Goal: Task Accomplishment & Management: Use online tool/utility

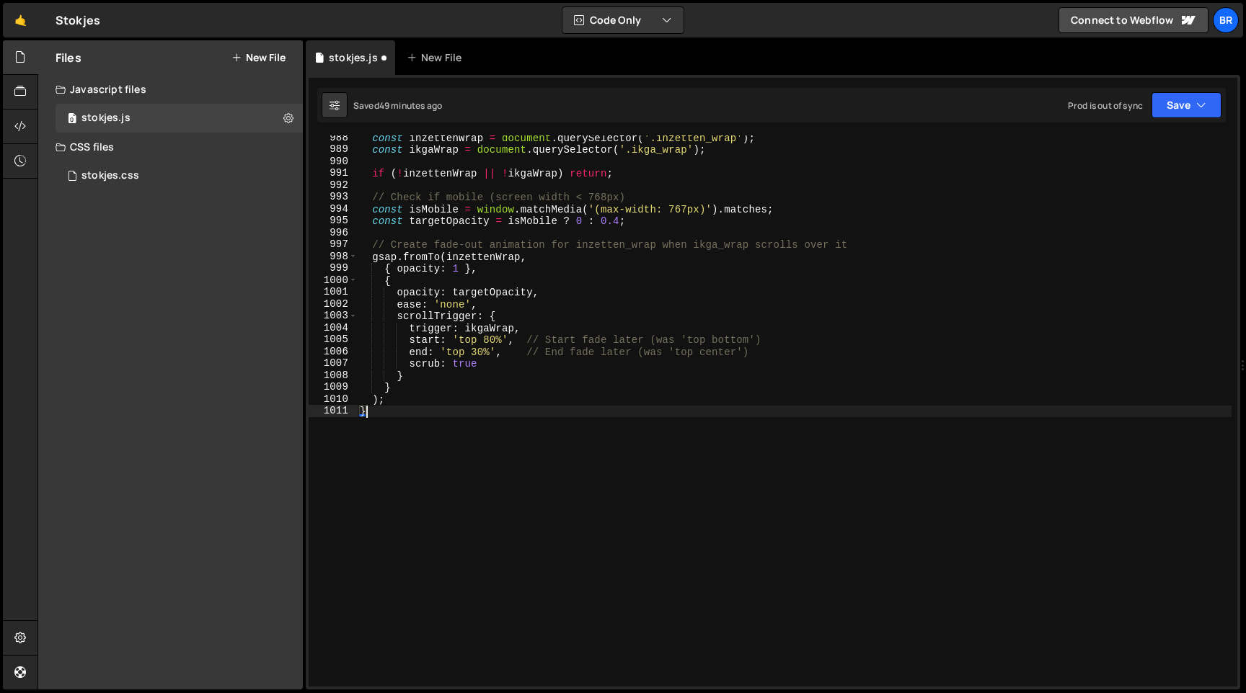
type textarea "{"
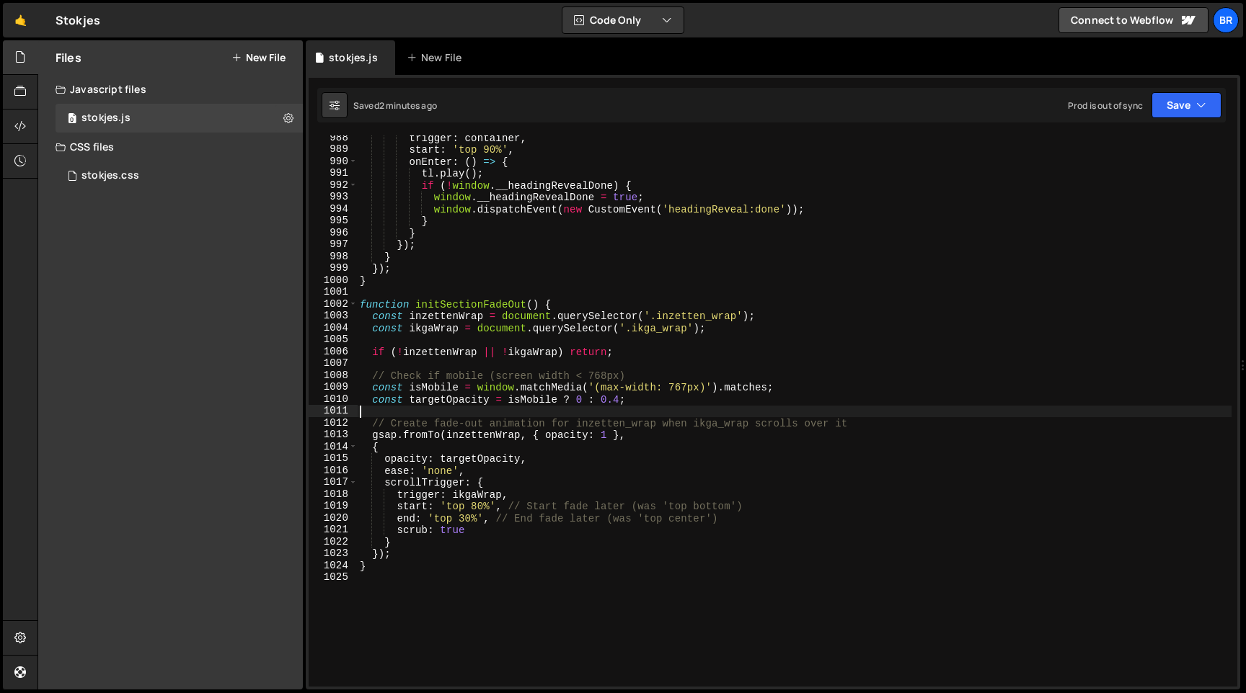
click at [520, 441] on div "trigger : container , start : 'top 90%' , onEnter : ( ) => { tl . play ( ) ; if…" at bounding box center [794, 419] width 874 height 575
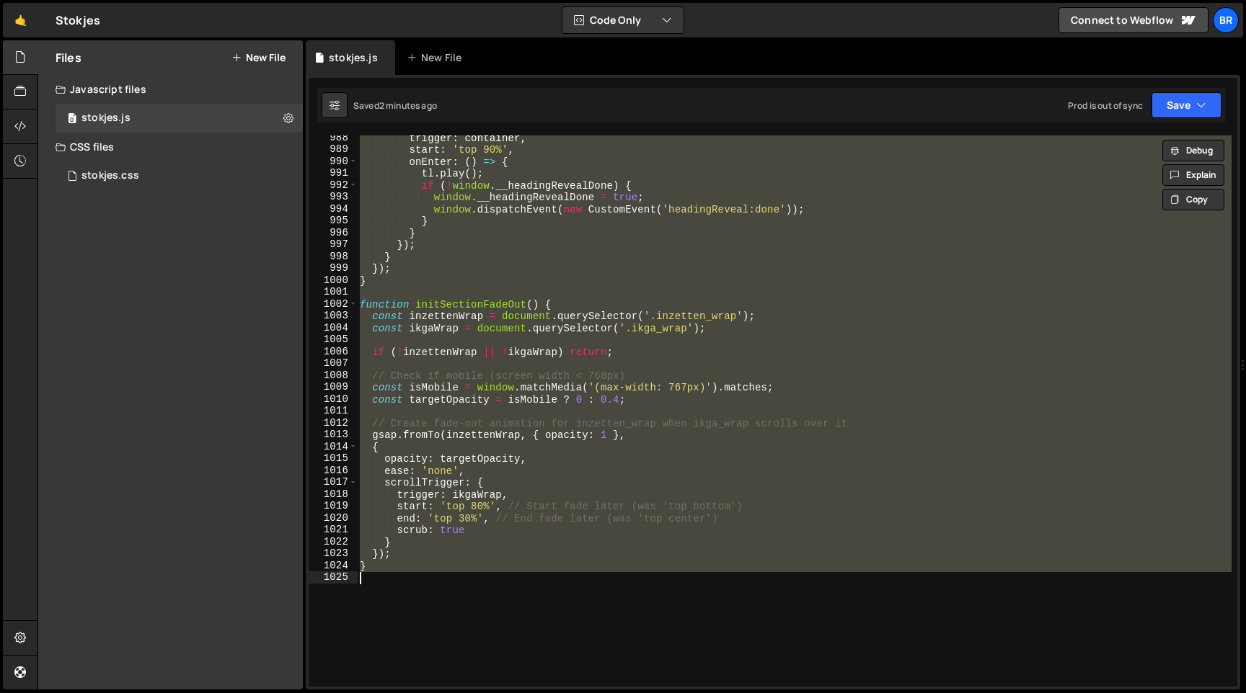
paste textarea
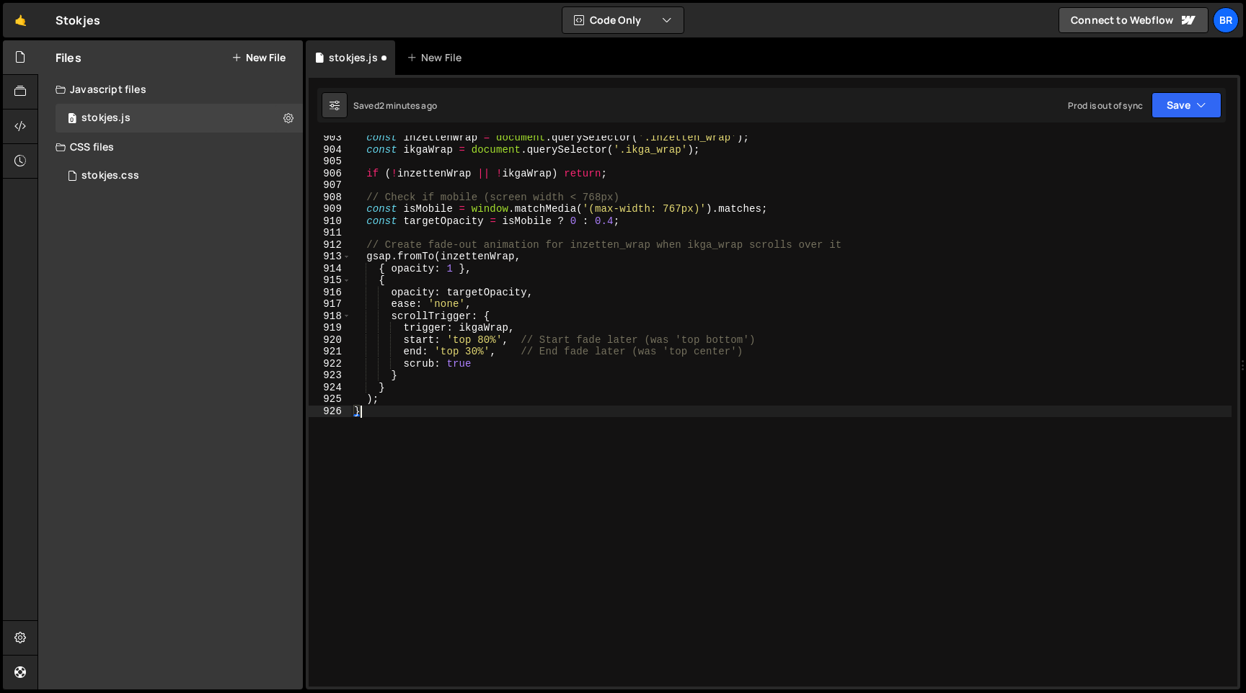
scroll to position [10731, 0]
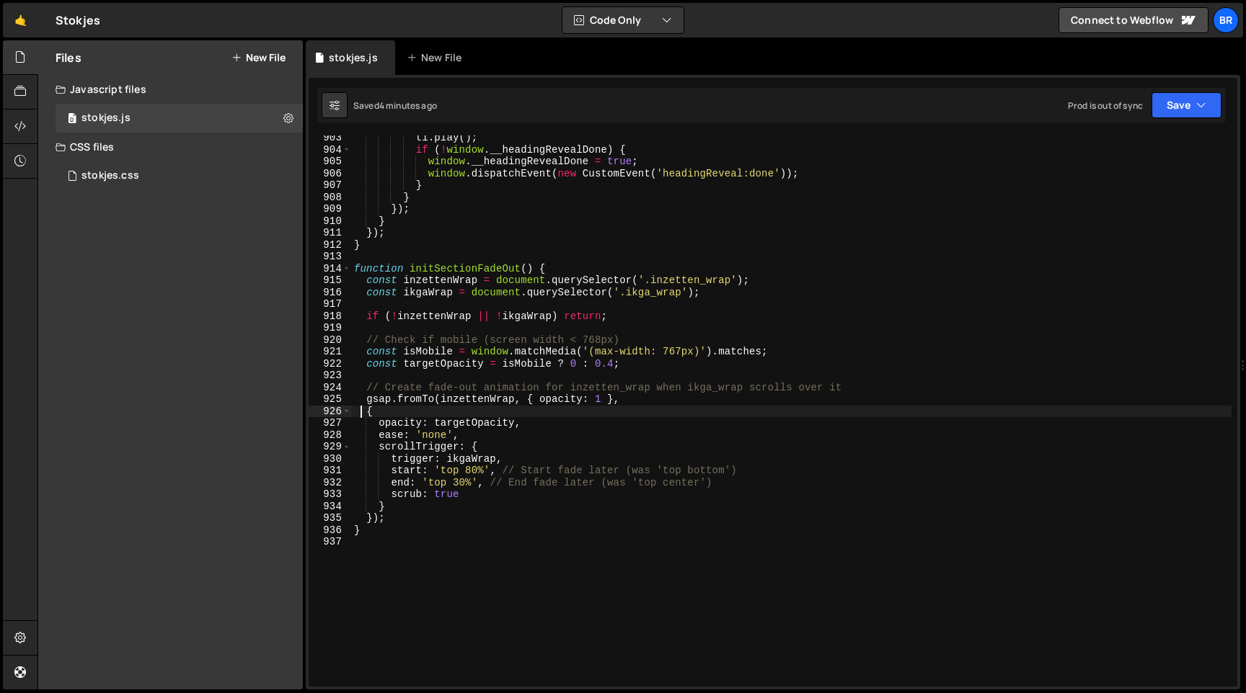
click at [611, 278] on div "tl . play ( ) ; if ( ! window . __headingRevealDone ) { window . __headingRevea…" at bounding box center [791, 419] width 880 height 575
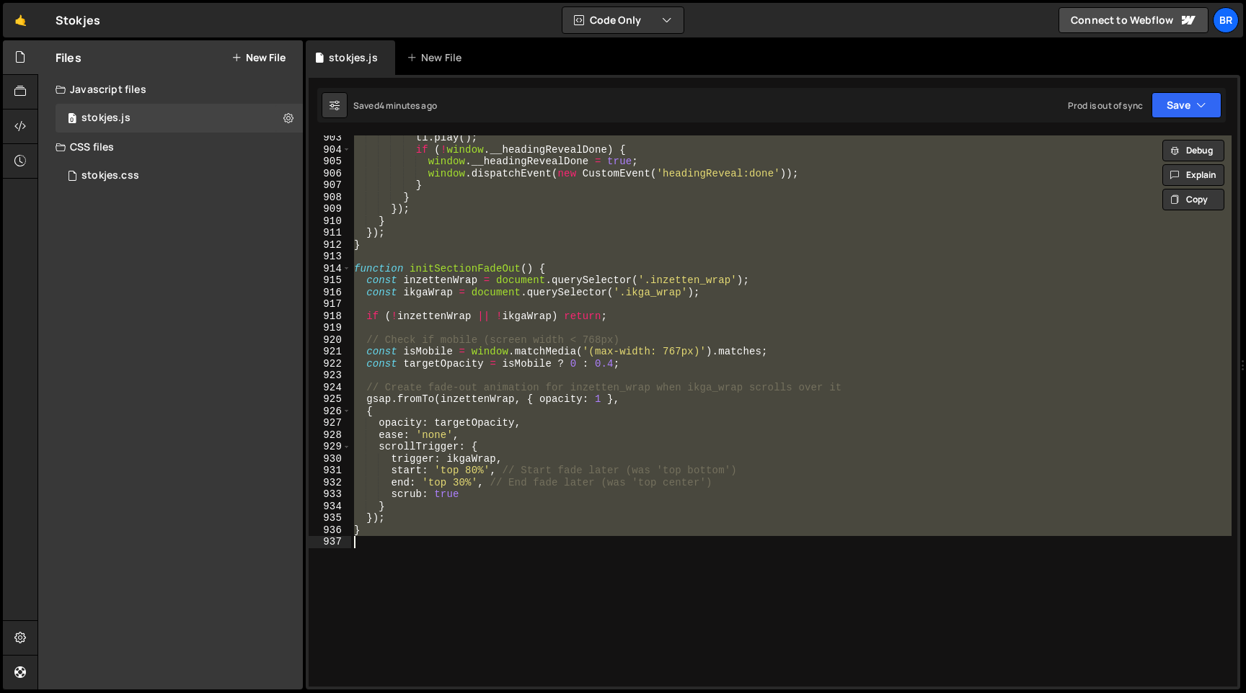
paste textarea
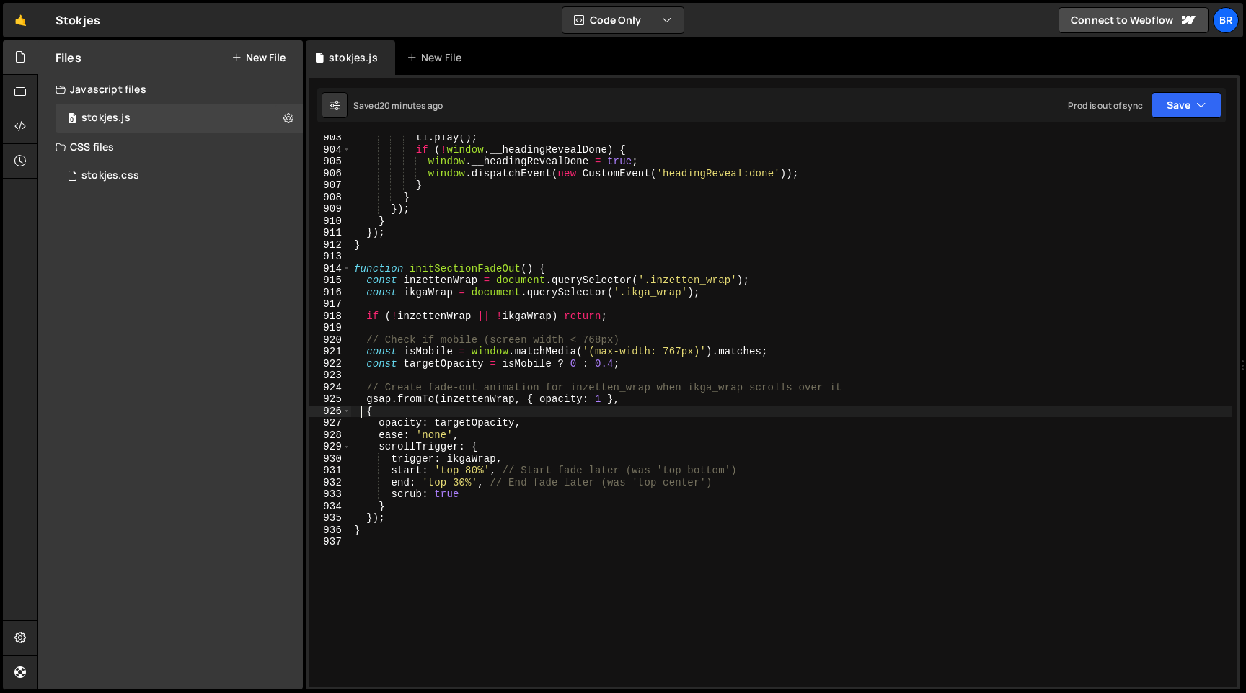
click at [603, 399] on div "tl . play ( ) ; if ( ! window . __headingRevealDone ) { window . __headingRevea…" at bounding box center [791, 419] width 880 height 575
type textarea "}"
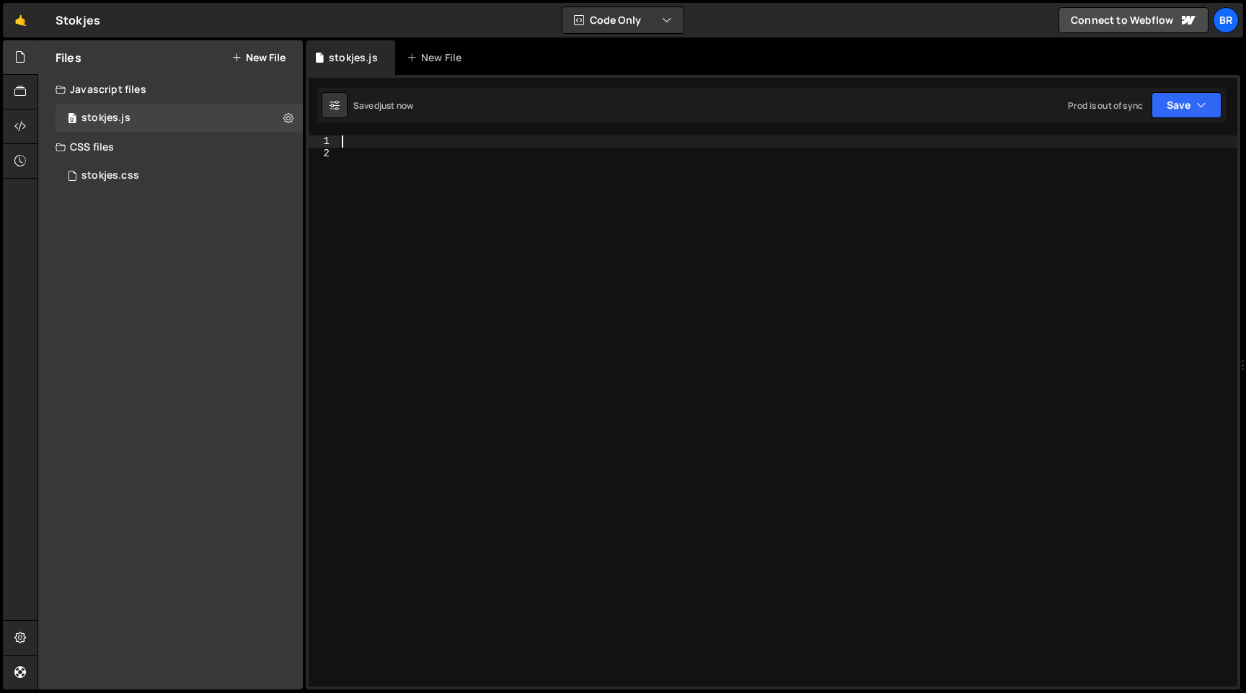
click at [488, 265] on div at bounding box center [788, 423] width 898 height 575
paste textarea "}"
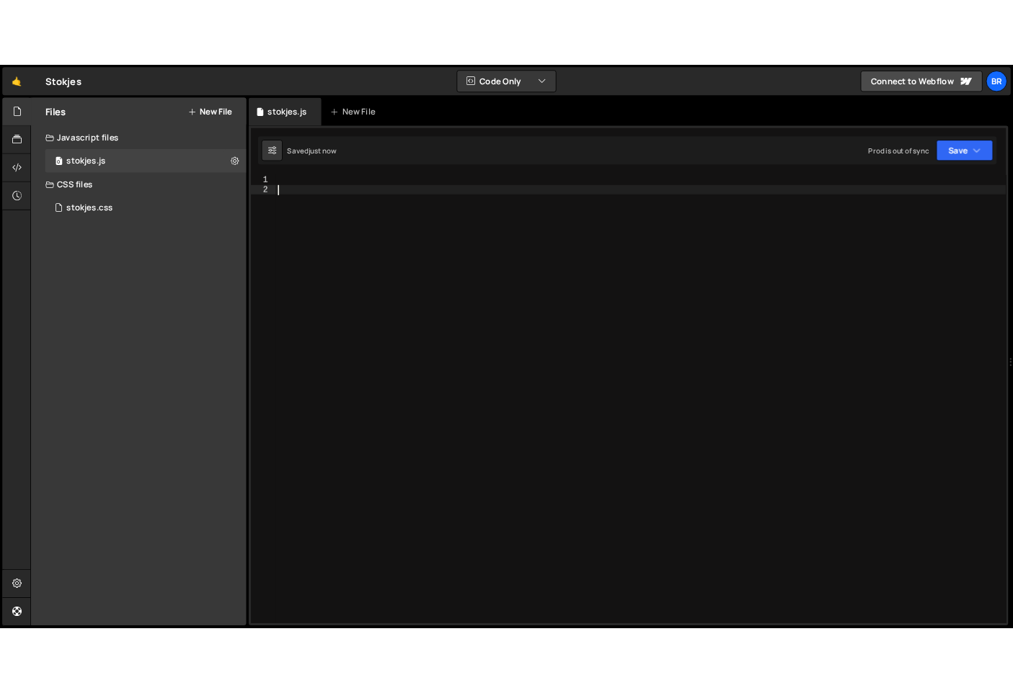
scroll to position [10604, 0]
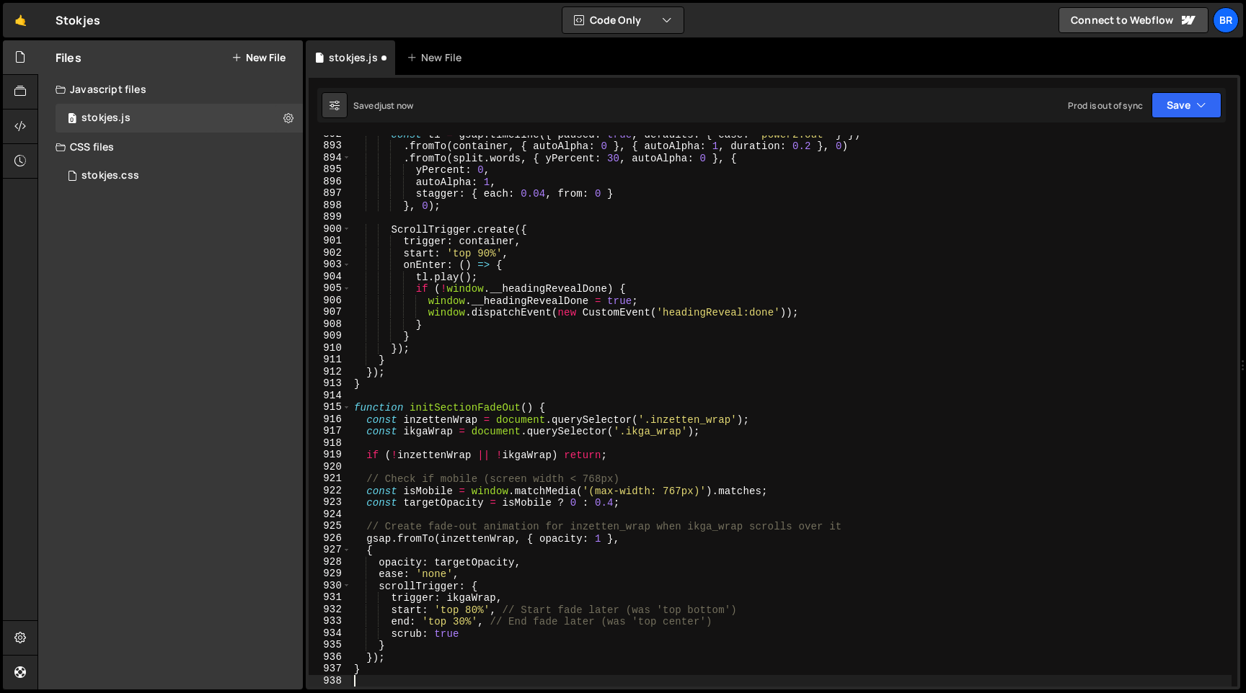
type textarea "}"
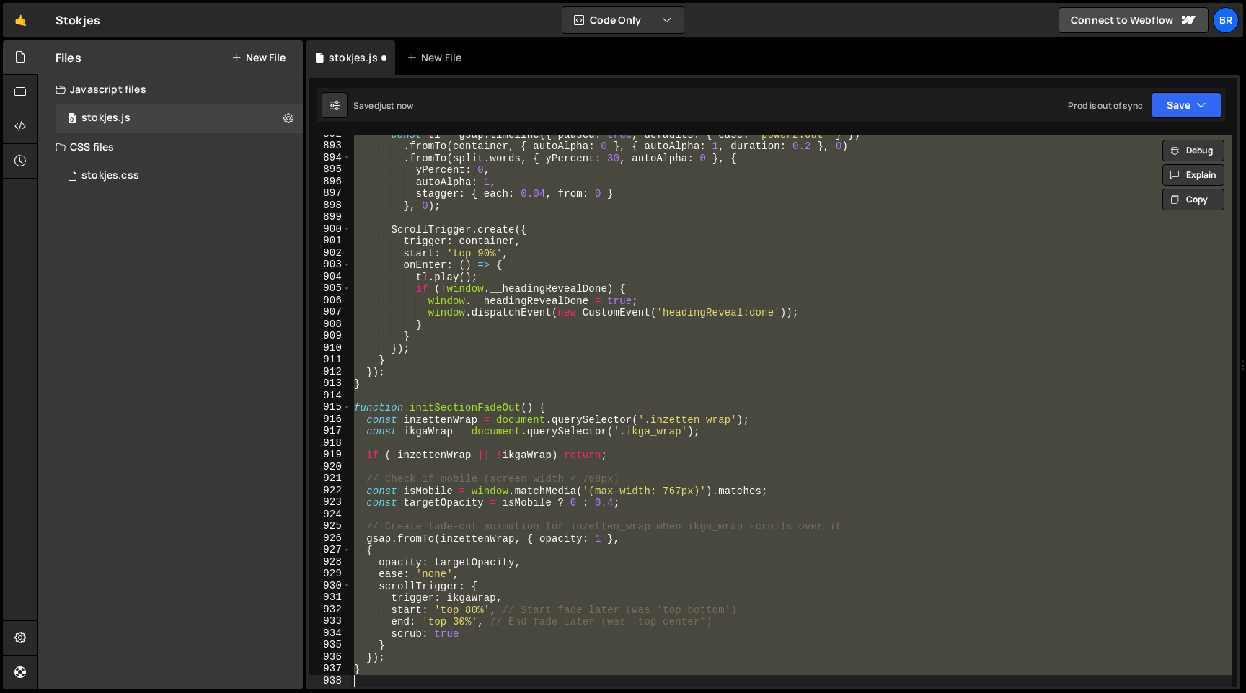
paste textarea
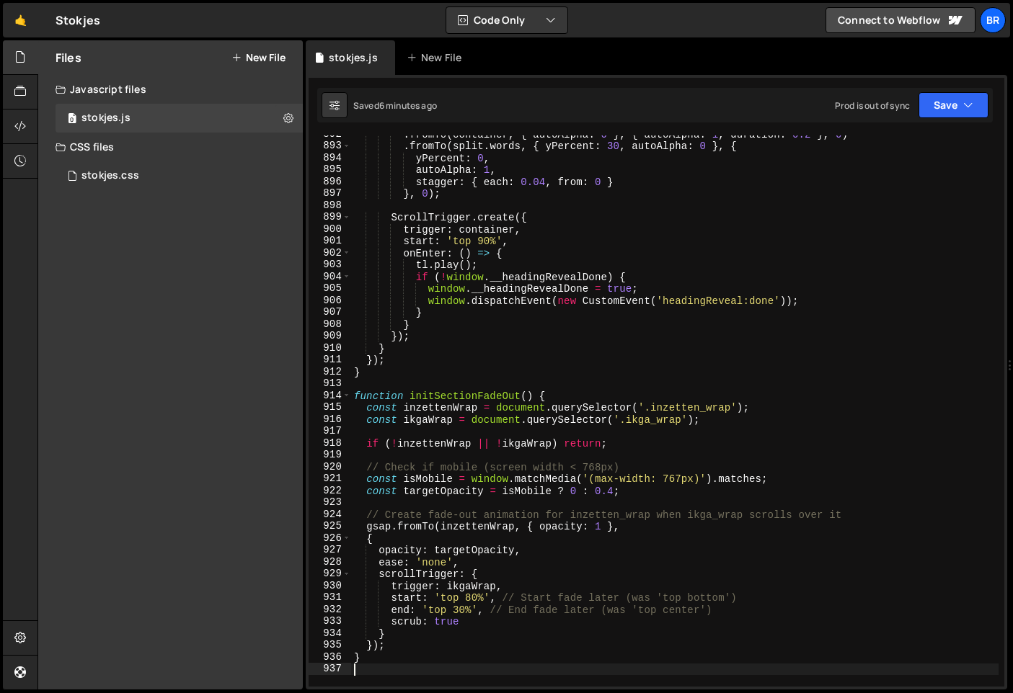
scroll to position [10628, 0]
click at [601, 290] on div ". fromTo ( container , { autoAlpha : 0 } , { autoAlpha : 1 , duration : 0.2 } ,…" at bounding box center [674, 415] width 647 height 575
type textarea "}"
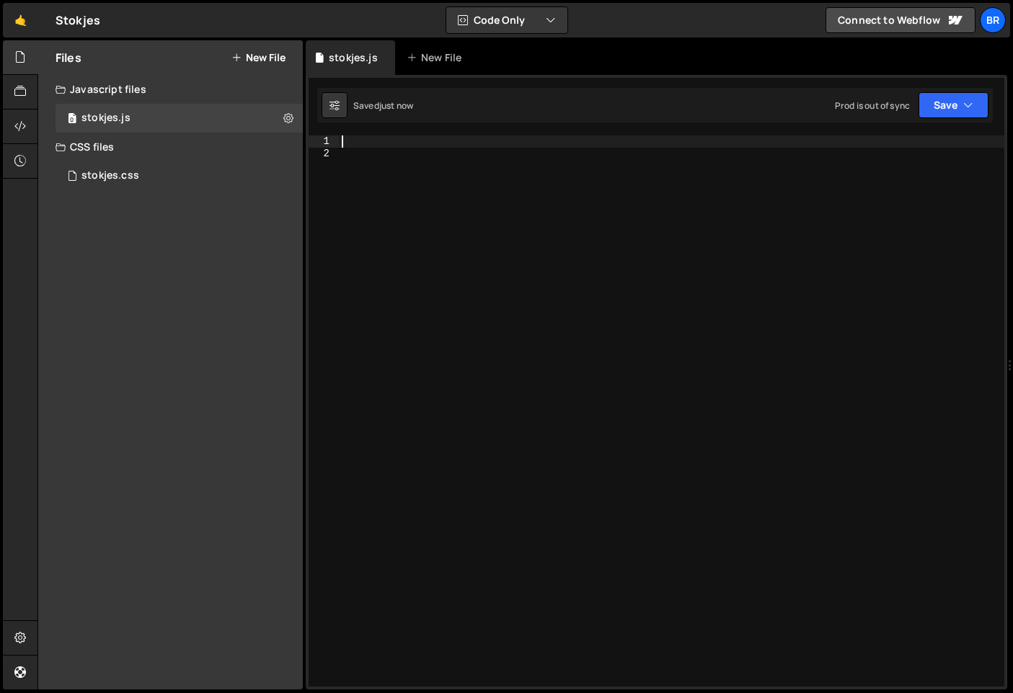
click at [605, 255] on div at bounding box center [671, 423] width 665 height 575
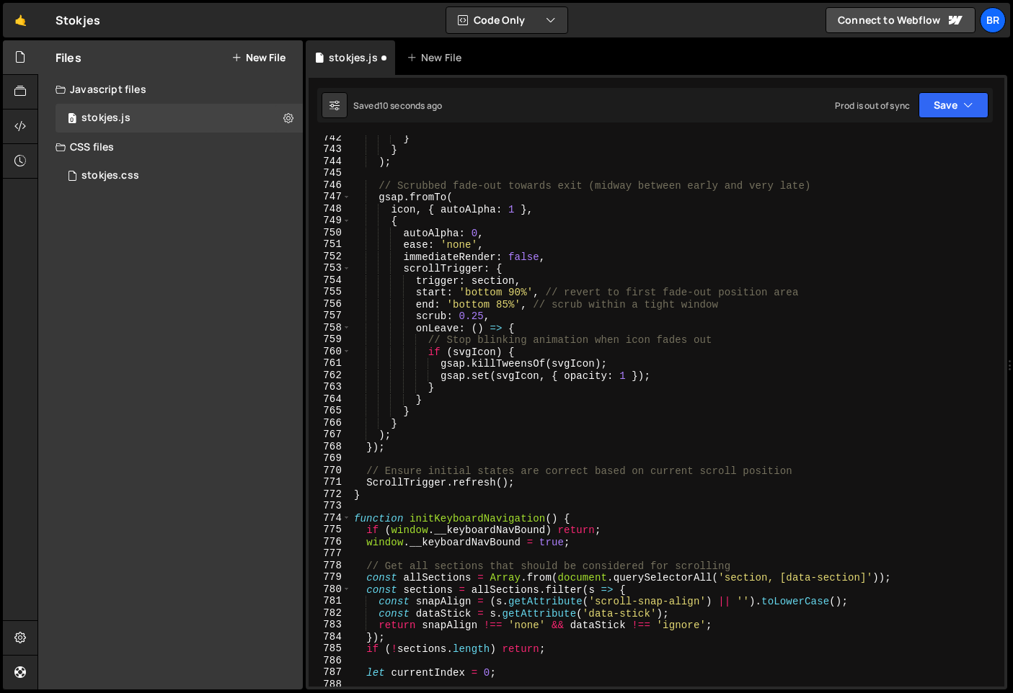
scroll to position [8840, 0]
click at [685, 304] on div "} } ) ; // Scrubbed fade-out towards exit (midway between early and very late) …" at bounding box center [674, 419] width 647 height 575
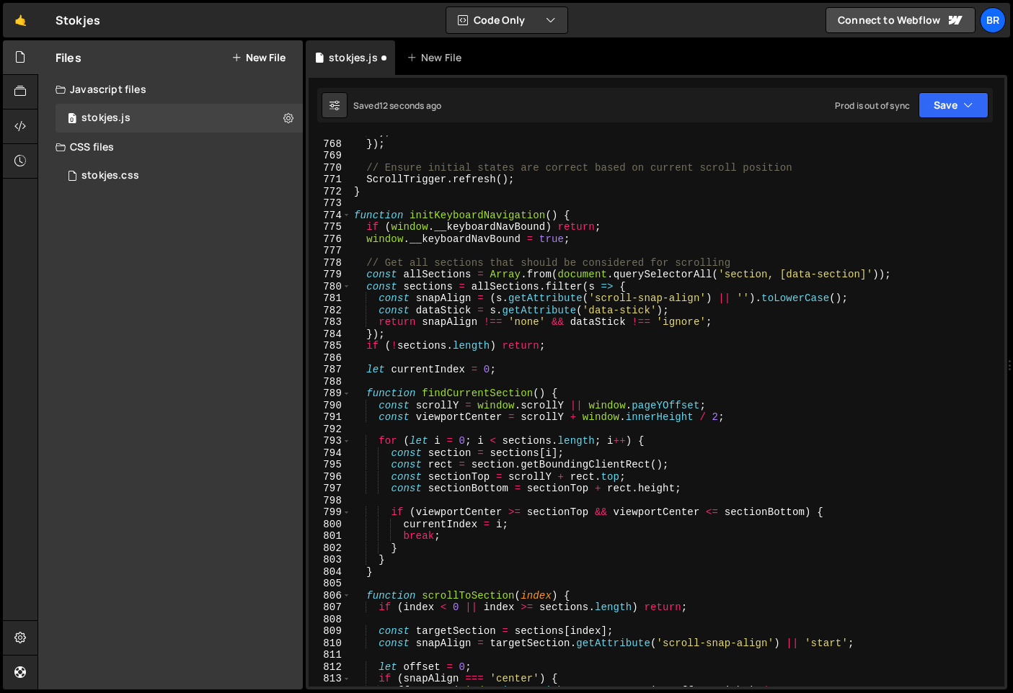
scroll to position [9143, 0]
click at [685, 304] on div ") ; }) ; // Ensure initial states are correct based on current scroll position …" at bounding box center [674, 413] width 647 height 575
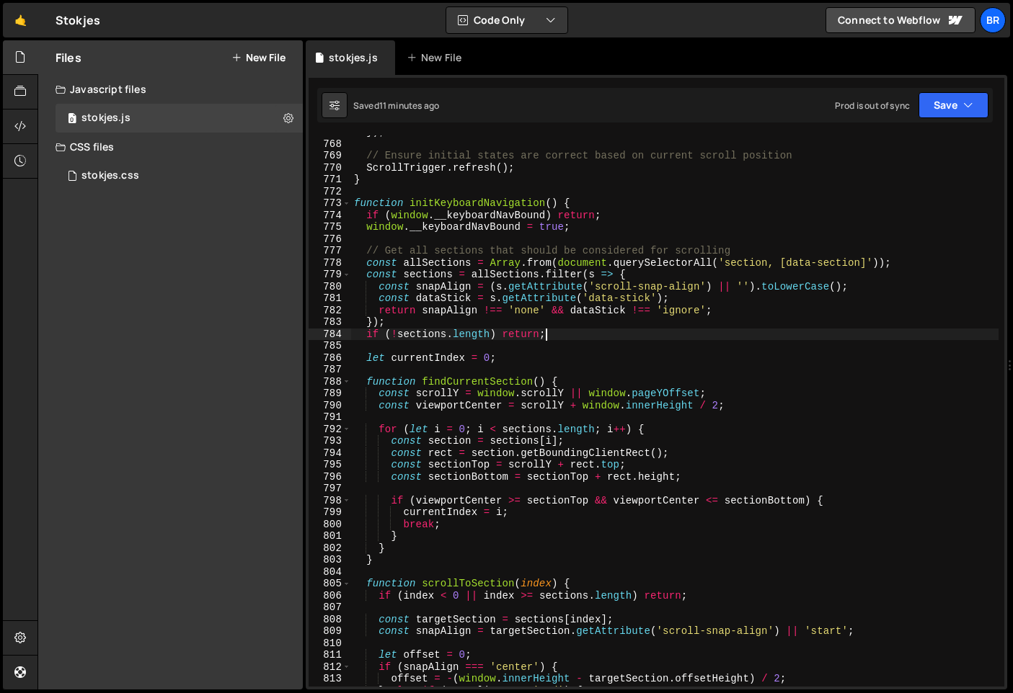
click at [618, 332] on div "}) ; // Ensure initial states are correct based on current scroll position Scro…" at bounding box center [674, 413] width 647 height 575
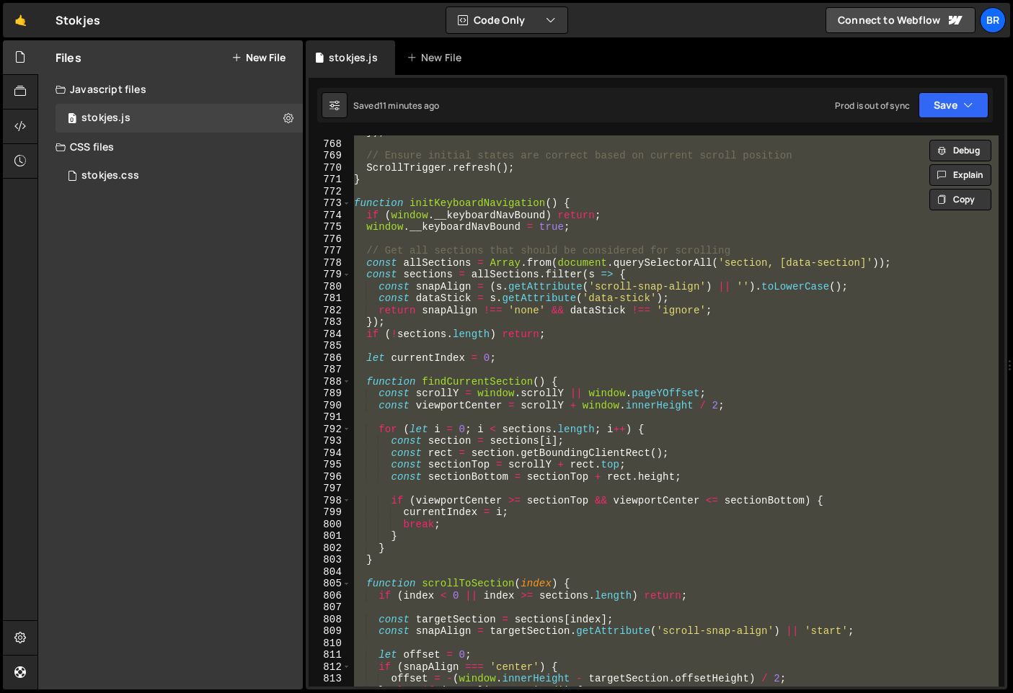
paste textarea
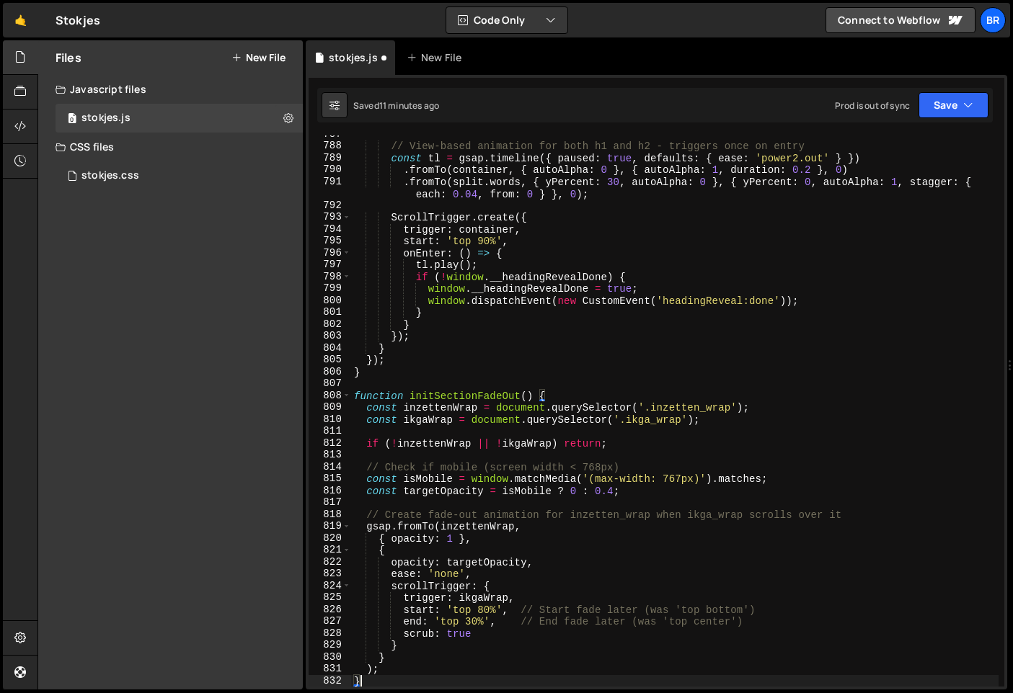
scroll to position [9379, 0]
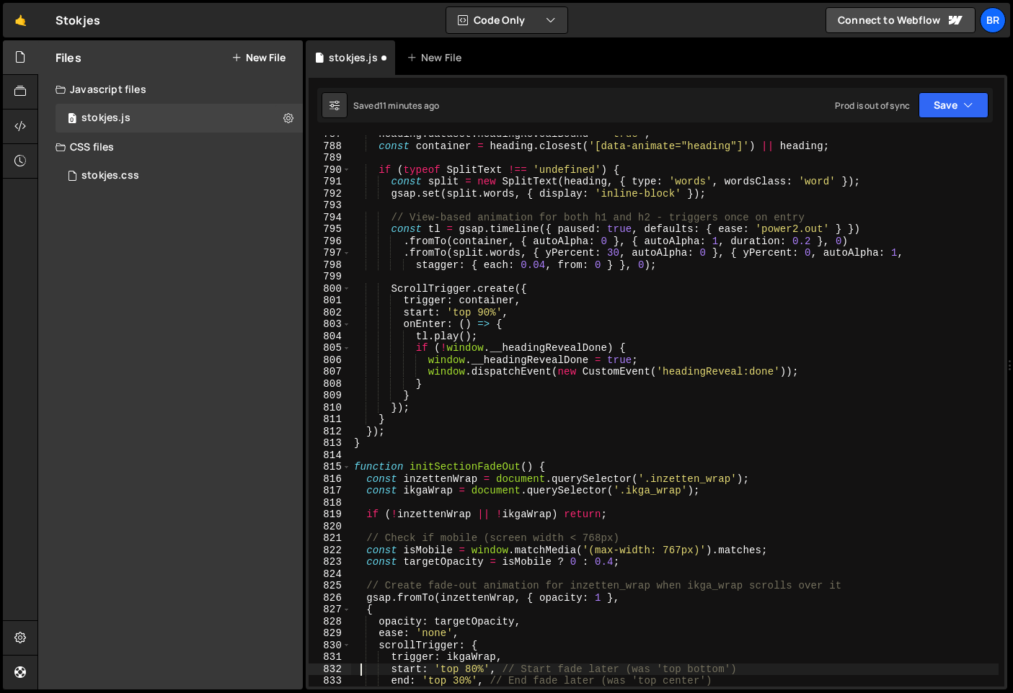
type textarea "ease: 'none',"
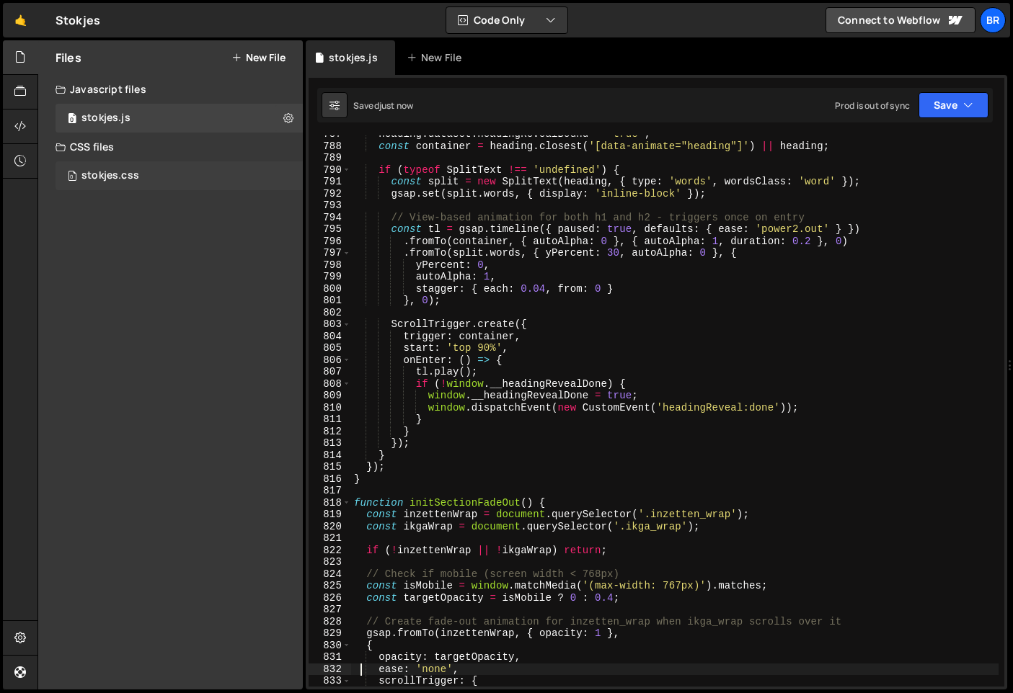
click at [159, 170] on div "0 stokjes.css 0" at bounding box center [179, 175] width 247 height 29
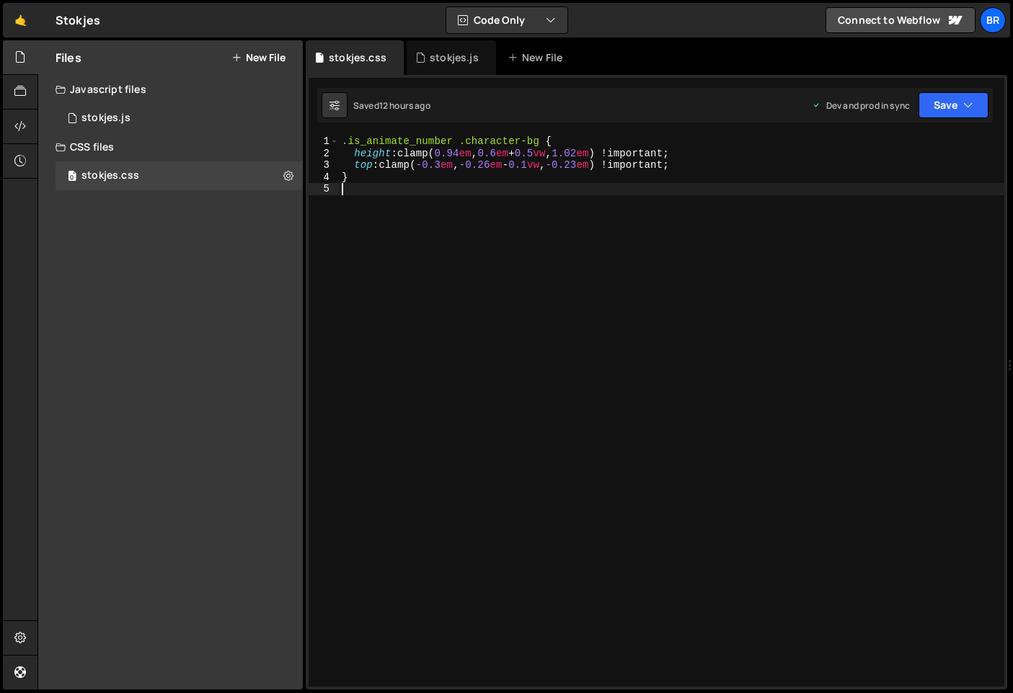
click at [494, 203] on div ".is_animate_number .character-bg { height : clamp( 0.94 em , 0.6 em + 0.5 vw , …" at bounding box center [671, 423] width 665 height 575
click at [585, 347] on div ".is_animate_number .character-bg { height : clamp( 0.94 em , 0.6 em + 0.5 vw , …" at bounding box center [671, 423] width 665 height 575
type textarea "}"
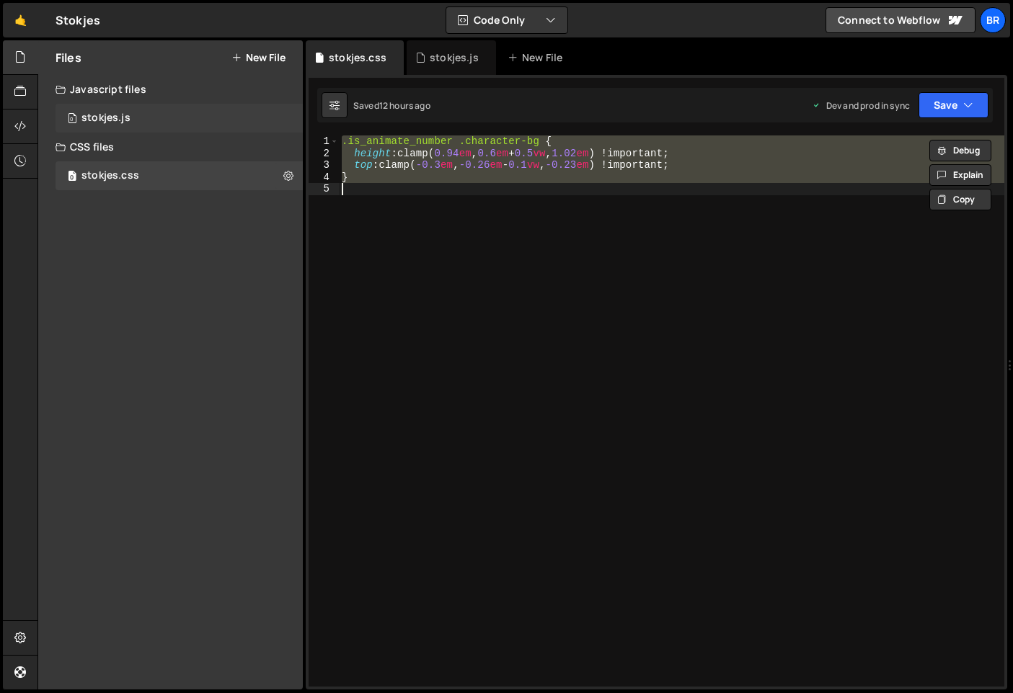
click at [114, 125] on div "0 stokjes.js 0" at bounding box center [179, 118] width 247 height 29
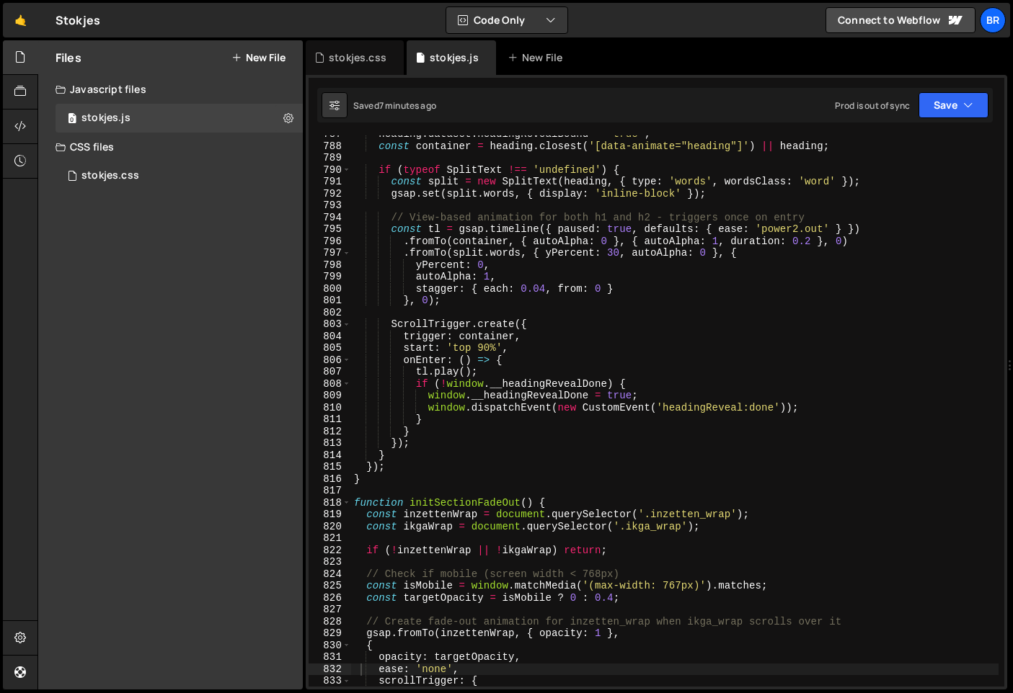
click at [580, 299] on div "heading . dataset . headingRevealBound = 'true' ; const container = heading . c…" at bounding box center [674, 415] width 647 height 575
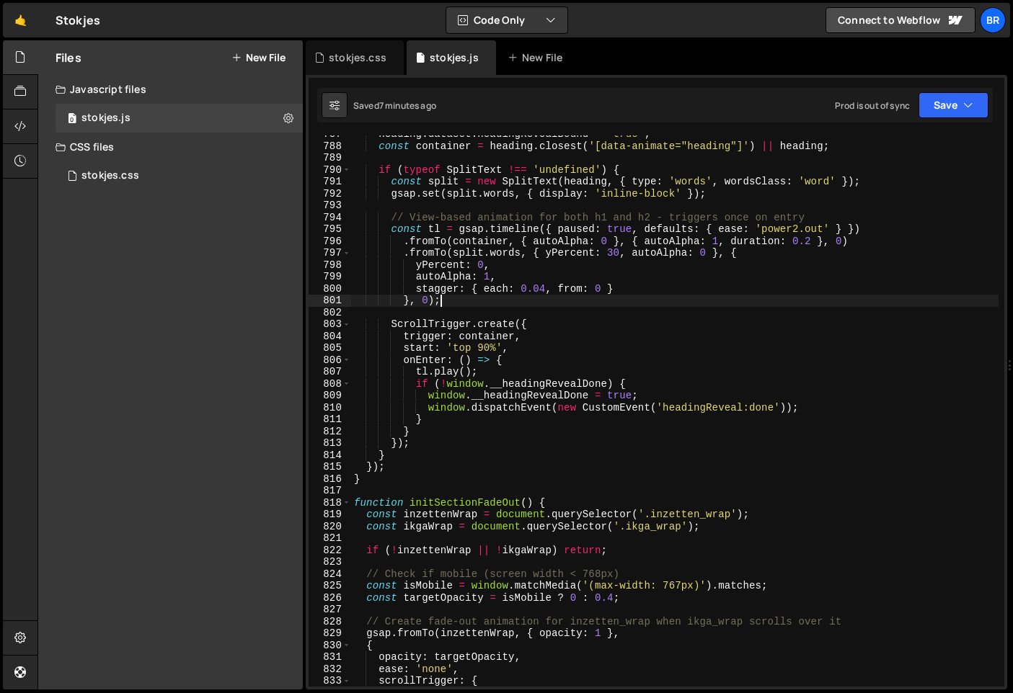
paste textarea
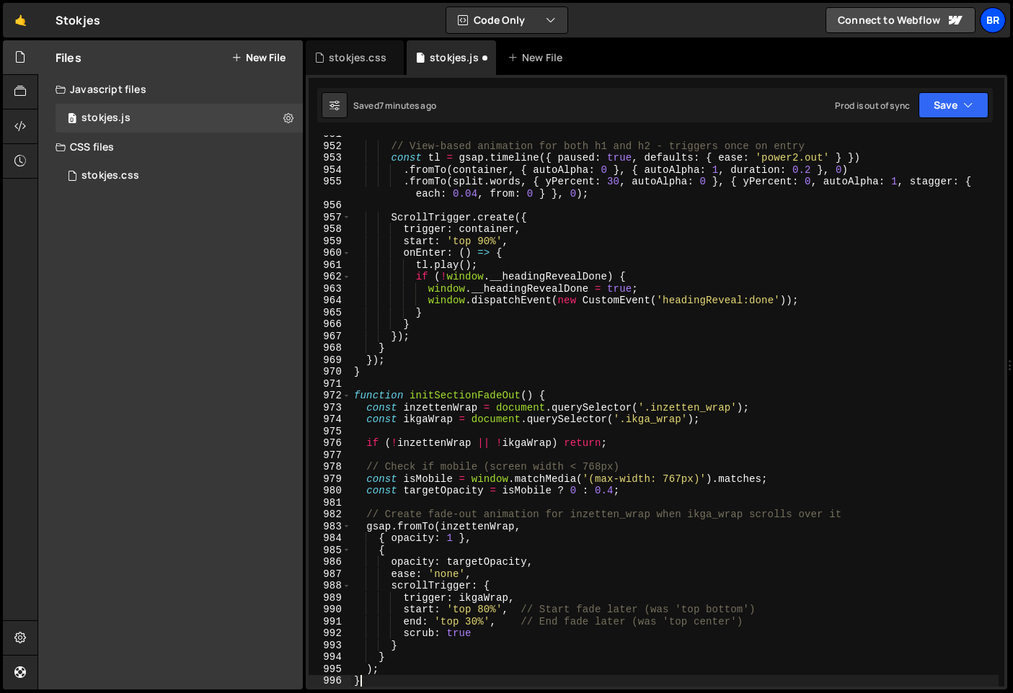
scroll to position [11330, 0]
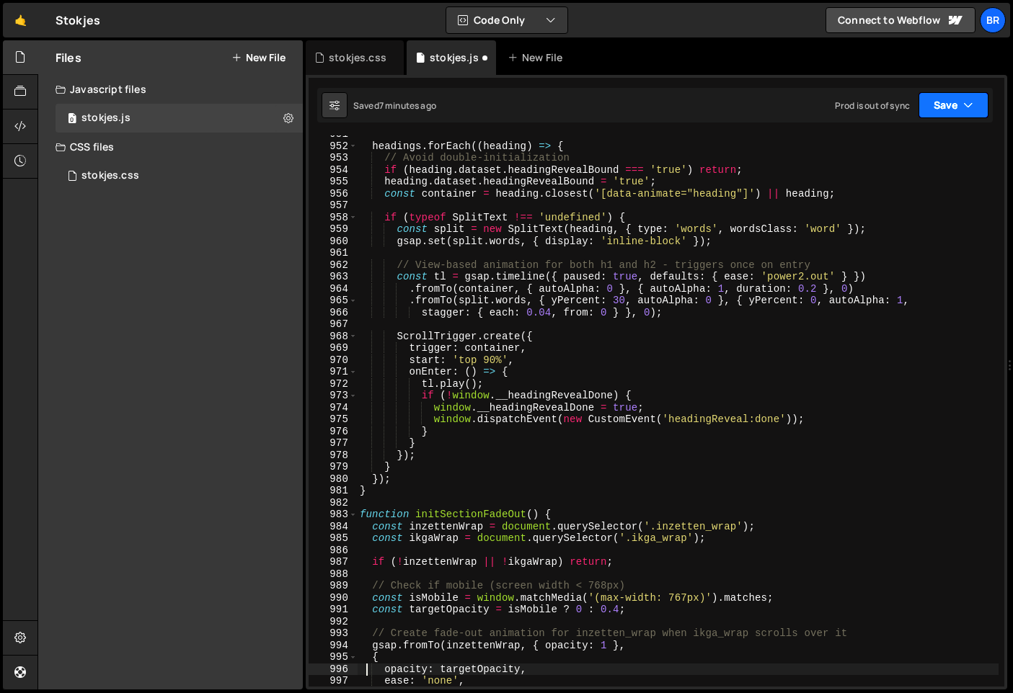
type textarea "// Create fade-out animation for inzetten_wrap when ikga_wrap scrolls over it"
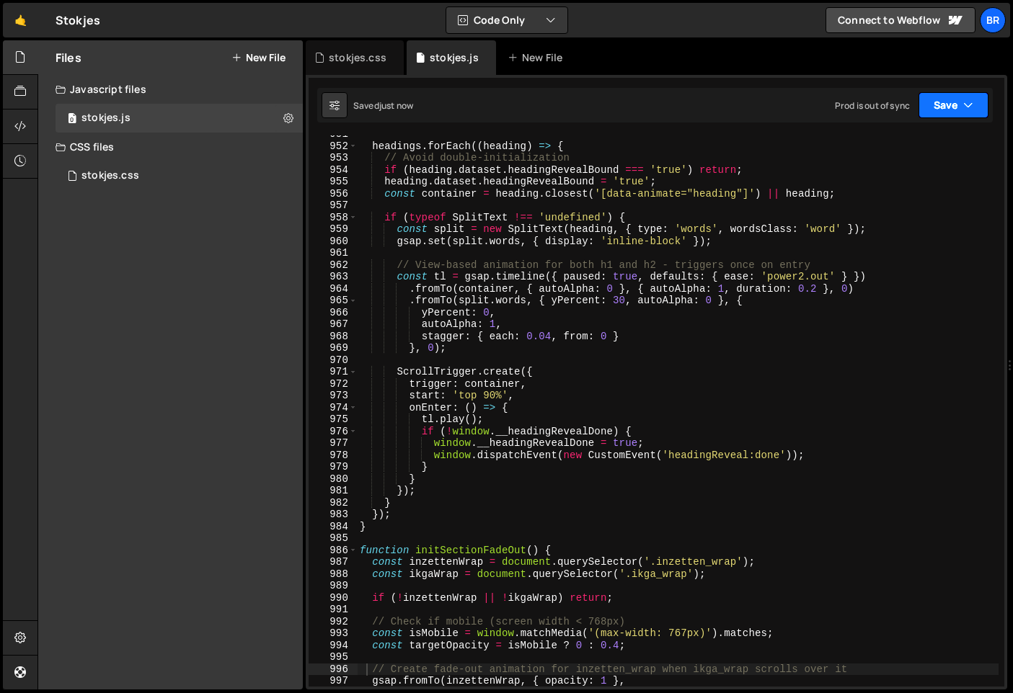
click at [954, 116] on button "Save" at bounding box center [953, 105] width 70 height 26
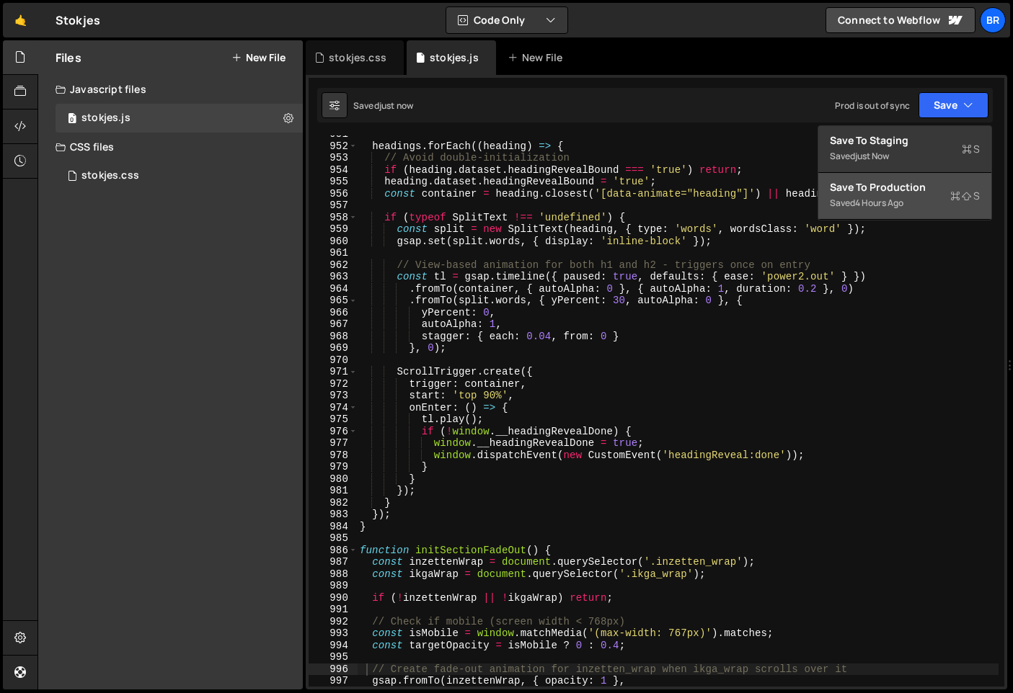
click at [919, 185] on div "Save to Production S" at bounding box center [905, 187] width 150 height 14
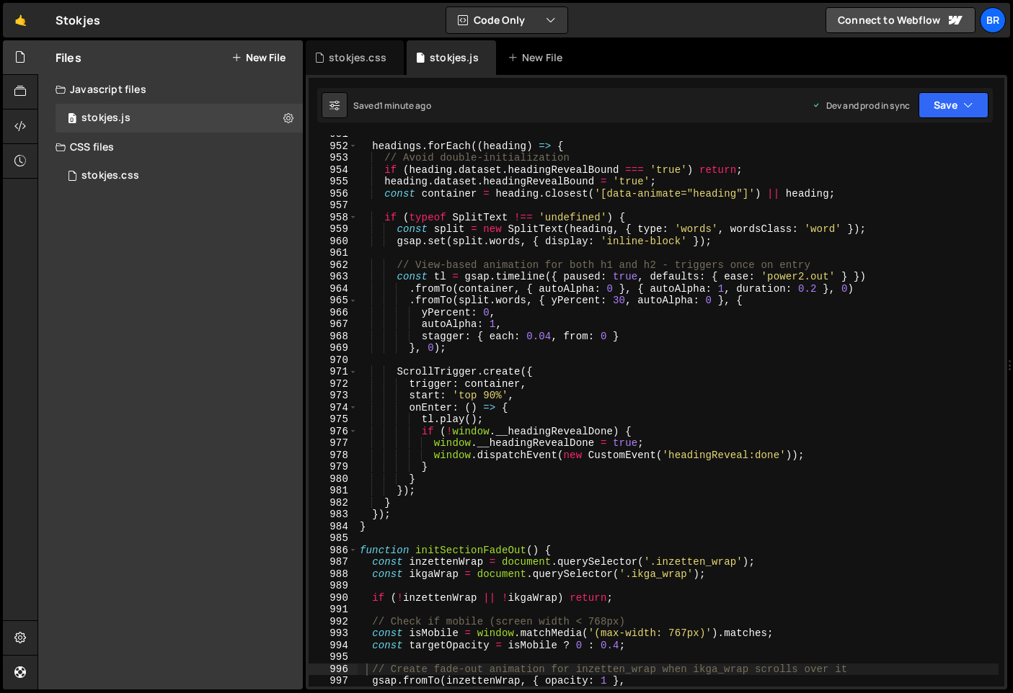
click at [472, 350] on div "headings . forEach (( heading ) => { // Avoid double-initialization if ( headin…" at bounding box center [678, 415] width 642 height 575
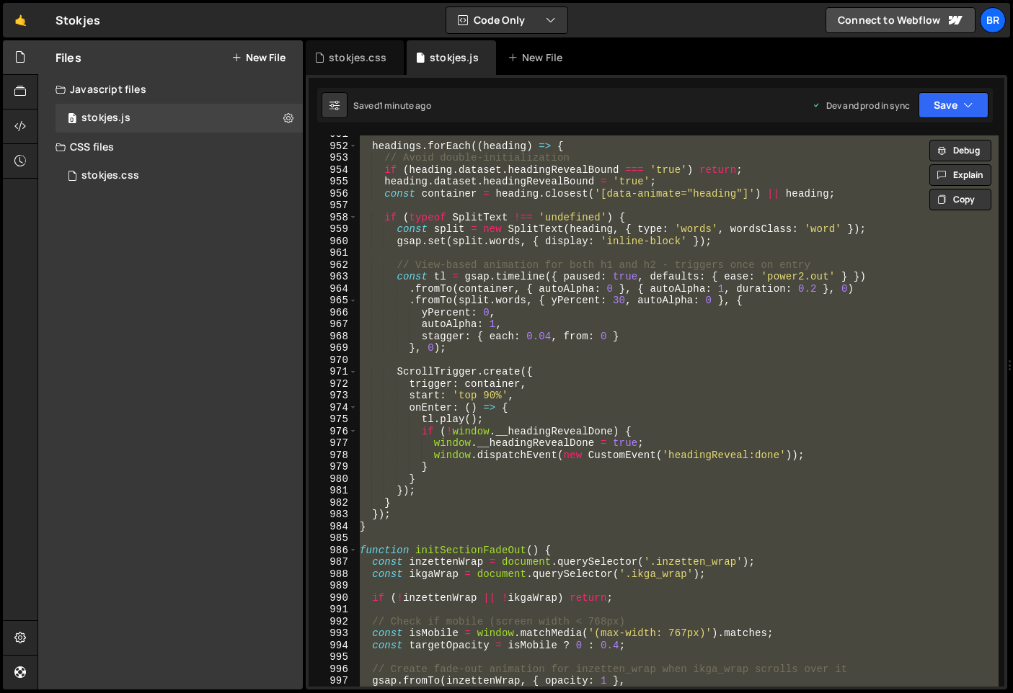
paste textarea
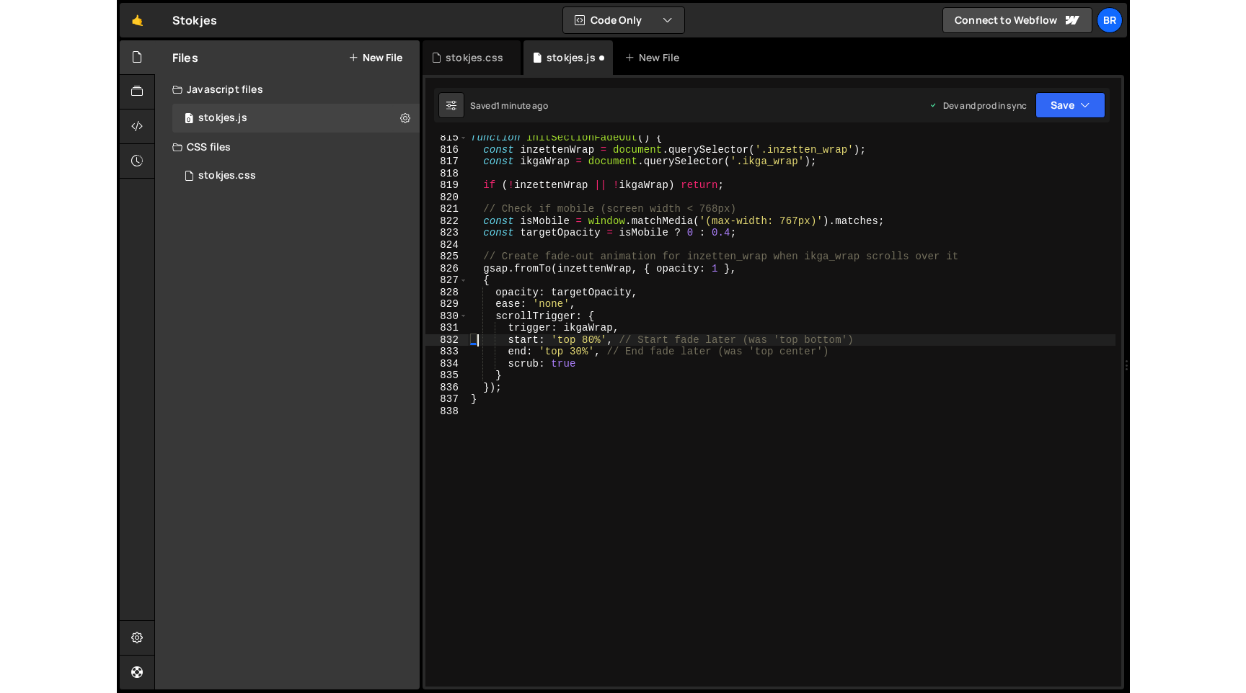
scroll to position [9708, 0]
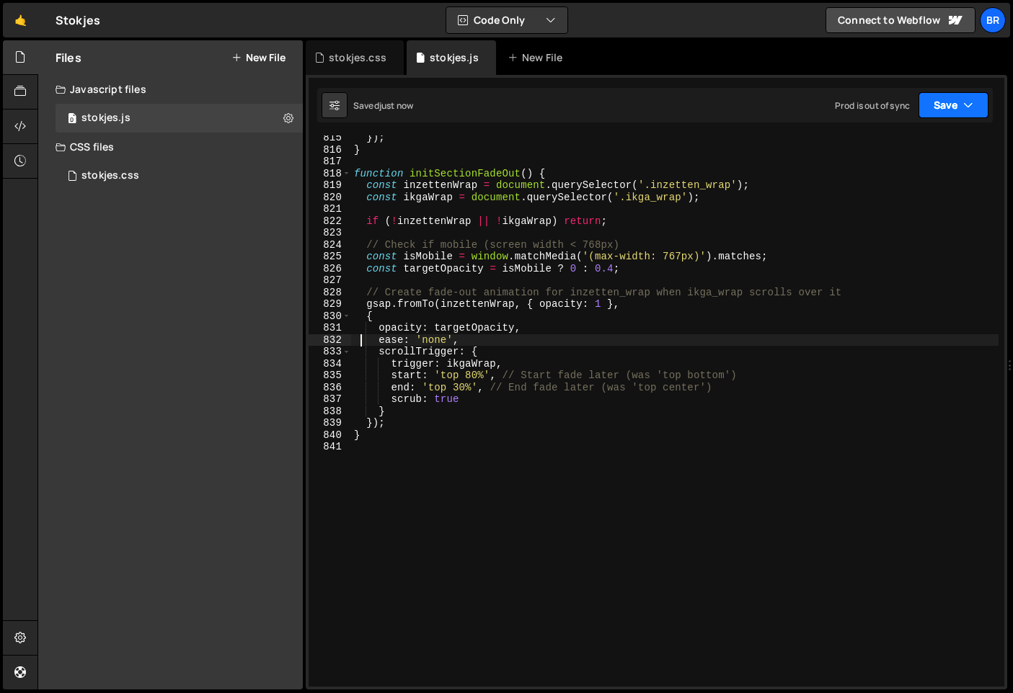
click at [944, 106] on button "Save" at bounding box center [953, 105] width 70 height 26
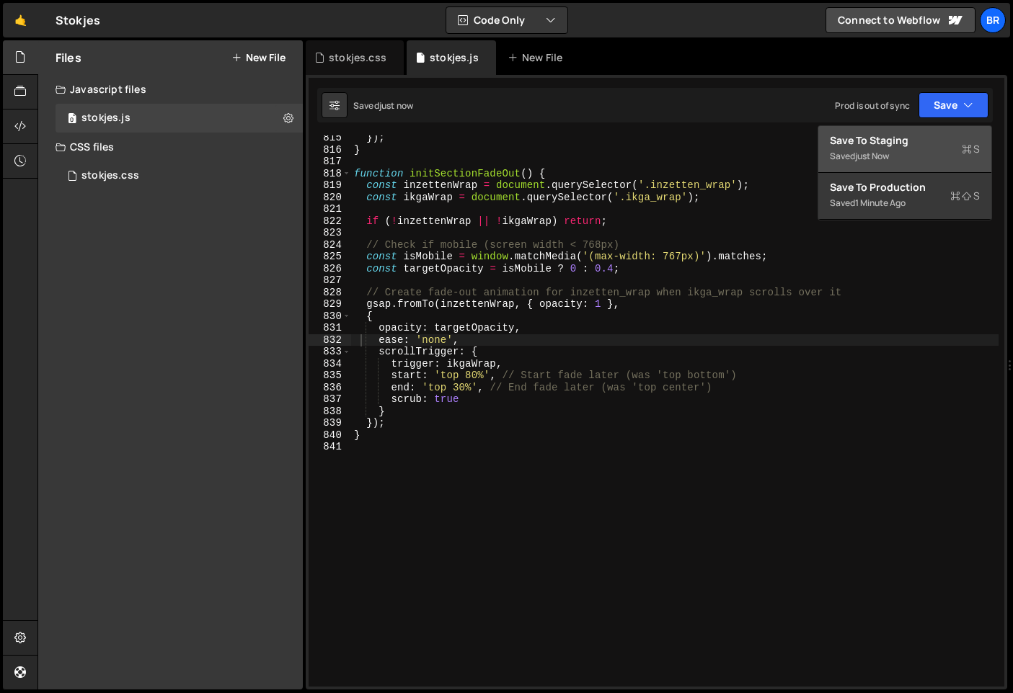
click at [887, 155] on div "just now" at bounding box center [872, 156] width 34 height 12
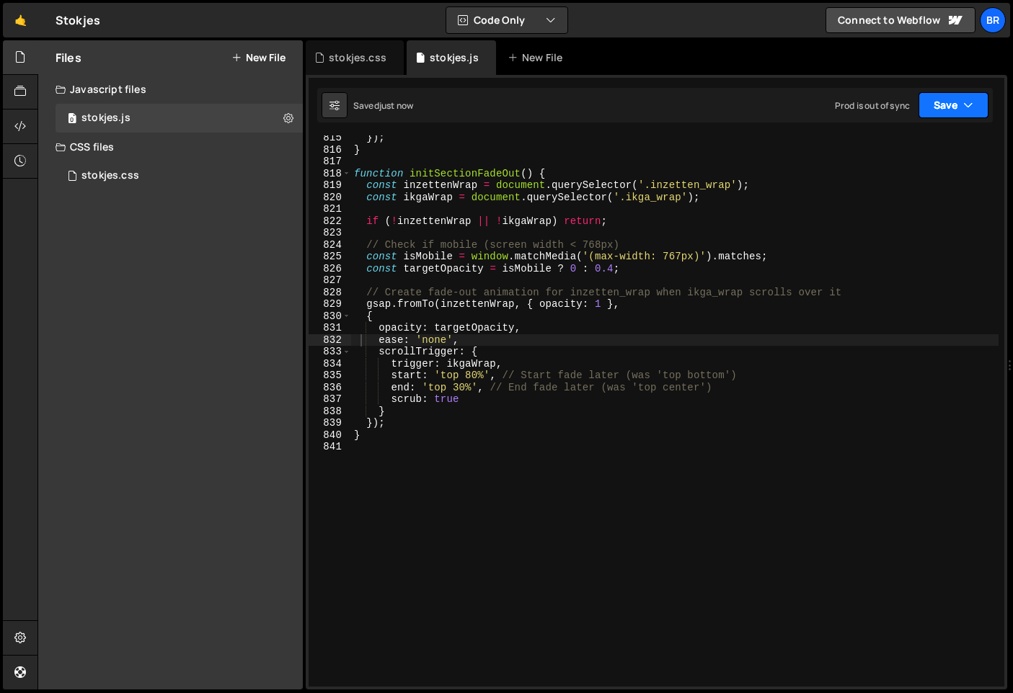
click at [931, 115] on button "Save" at bounding box center [953, 105] width 70 height 26
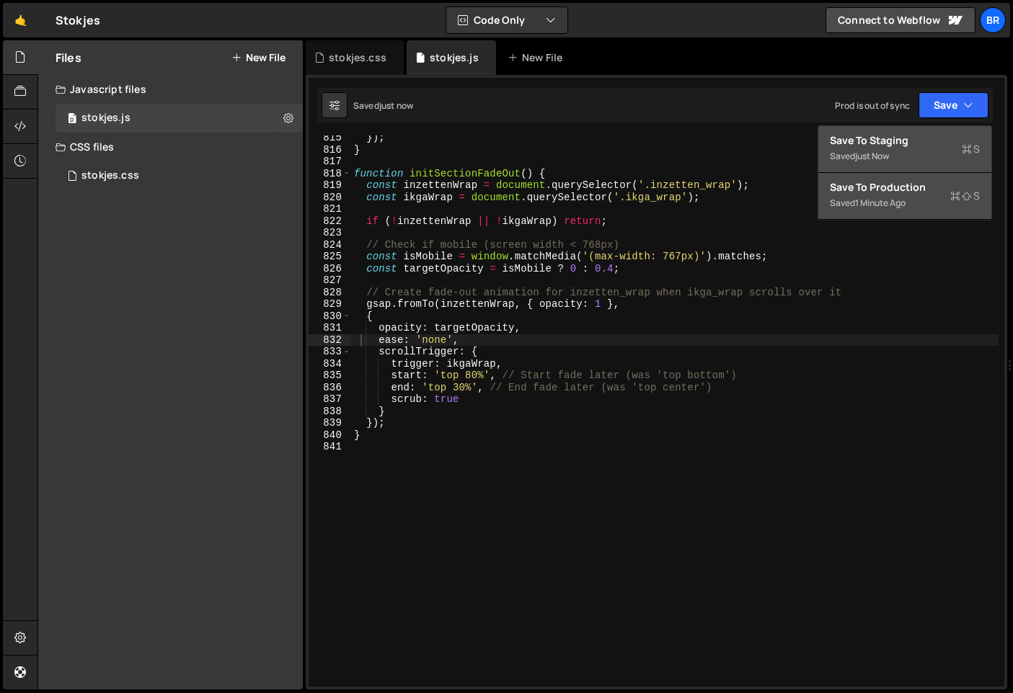
click at [887, 206] on div "1 minute ago" at bounding box center [880, 203] width 50 height 12
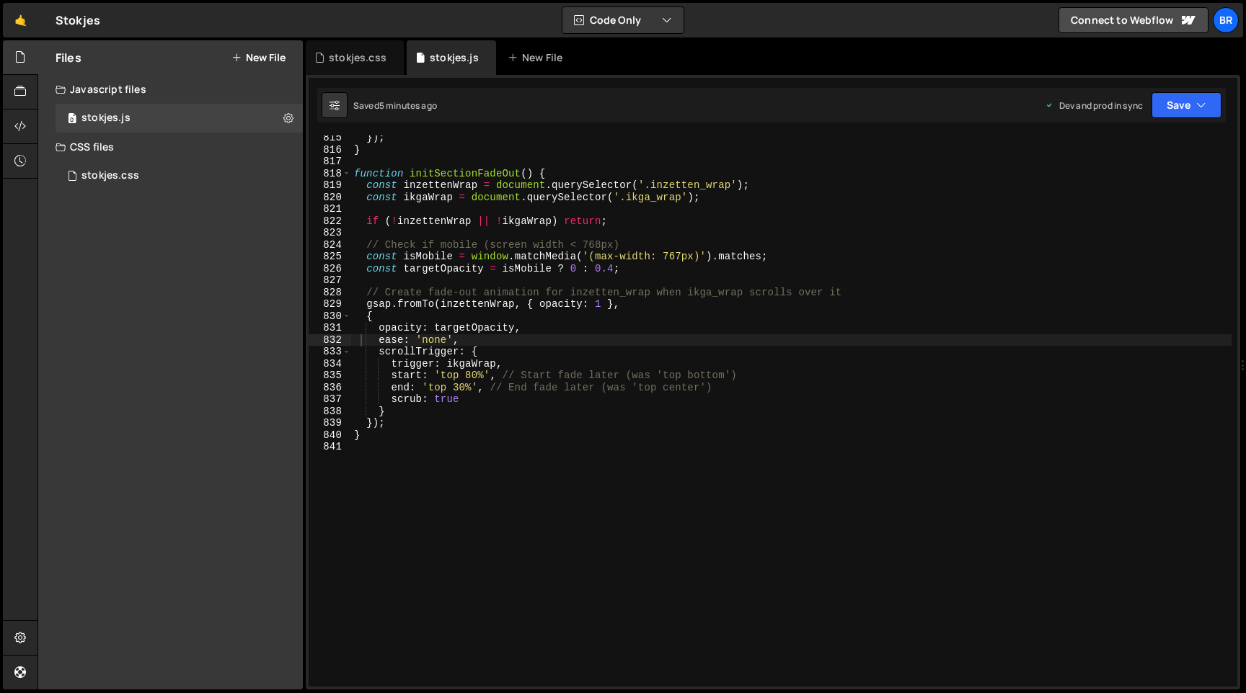
scroll to position [9685, 0]
type textarea "// Check if mobile (screen width < 768px)"
click at [610, 247] on div "}) ; } function initSectionFadeOut ( ) { const inzettenWrap = document . queryS…" at bounding box center [791, 419] width 880 height 575
click at [158, 176] on div "0 stokjes.css 0" at bounding box center [179, 175] width 247 height 29
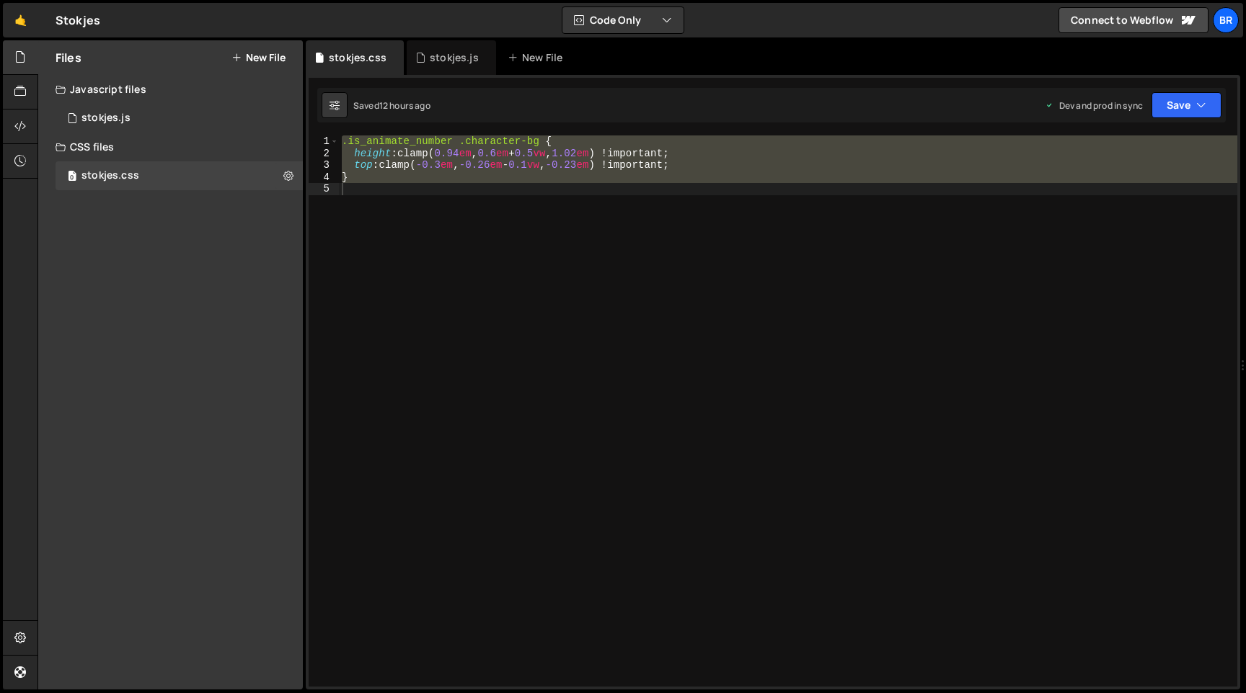
click at [458, 238] on div ".is_animate_number .character-bg { height : clamp( 0.94 em , 0.6 em + 0.5 vw , …" at bounding box center [788, 411] width 898 height 551
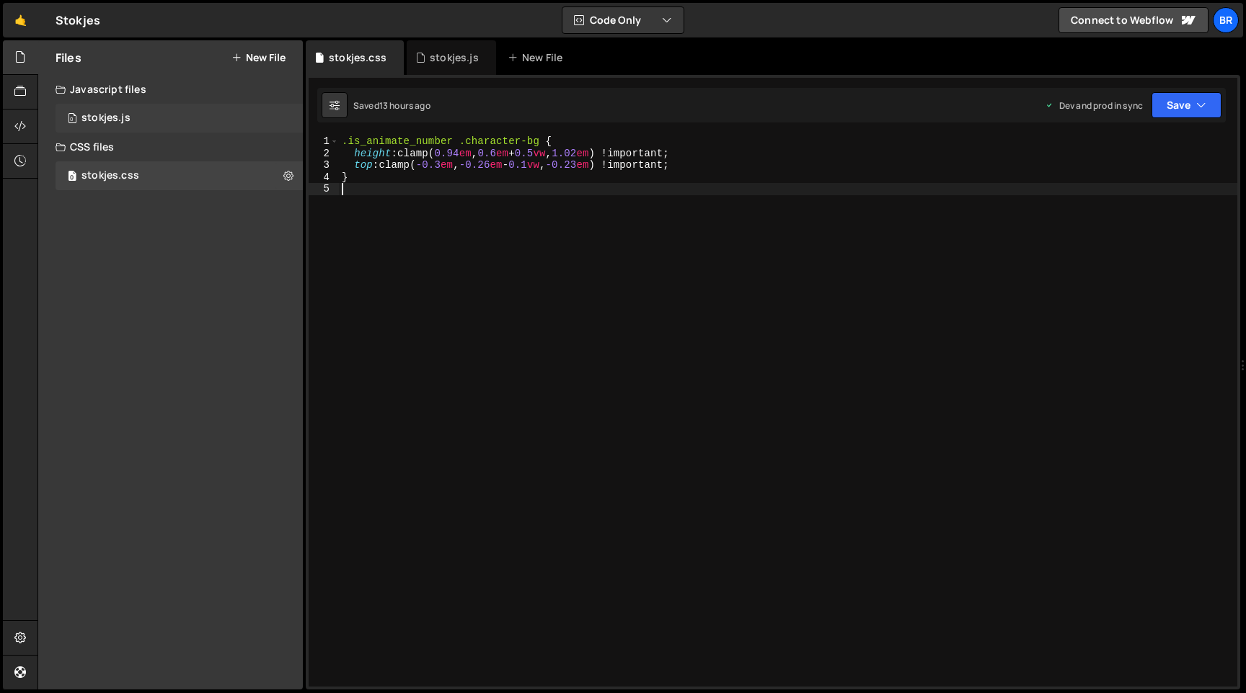
click at [200, 122] on div "0 stokjes.js 0" at bounding box center [179, 118] width 247 height 29
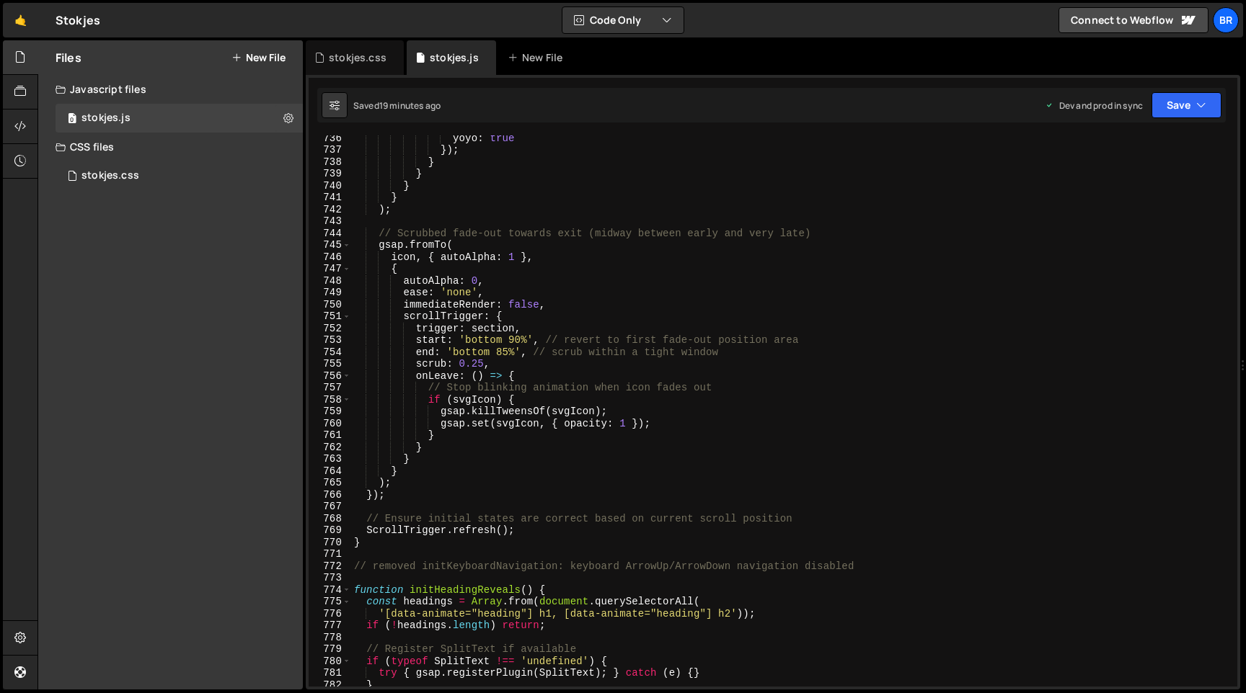
scroll to position [8745, 0]
click at [652, 216] on div "yoyo : true }) ; } } } } ) ; // Scrubbed fade-out towards exit (midway between …" at bounding box center [791, 419] width 880 height 575
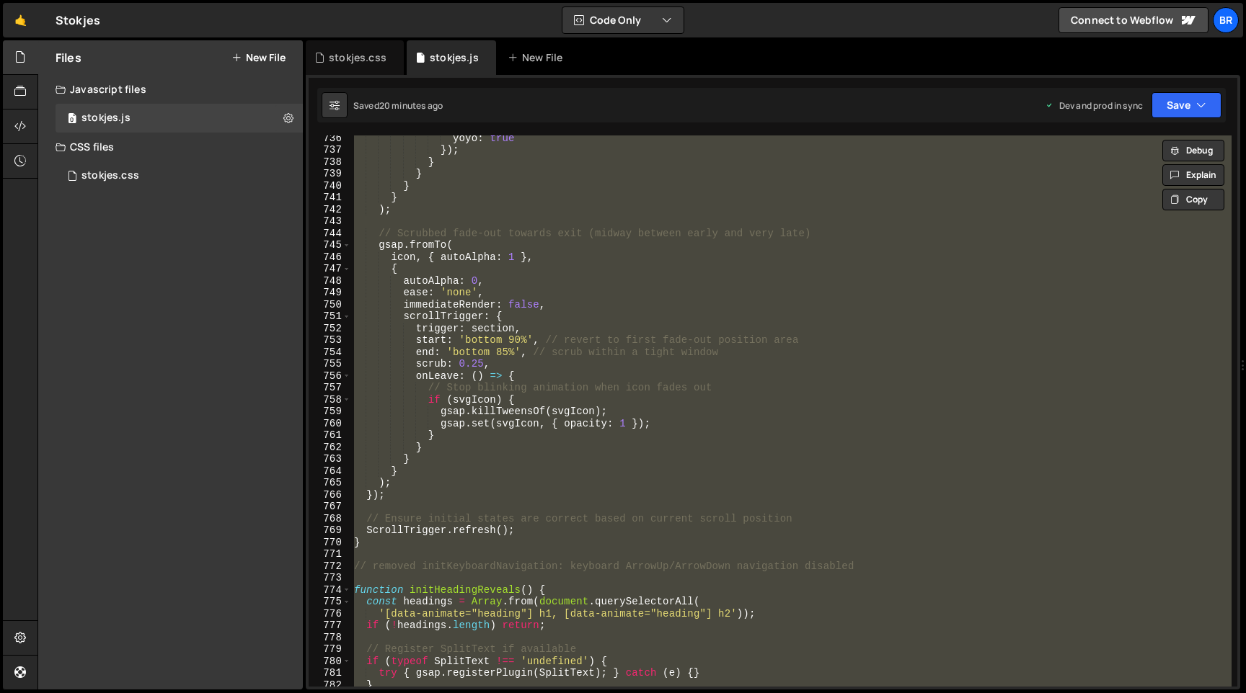
paste textarea
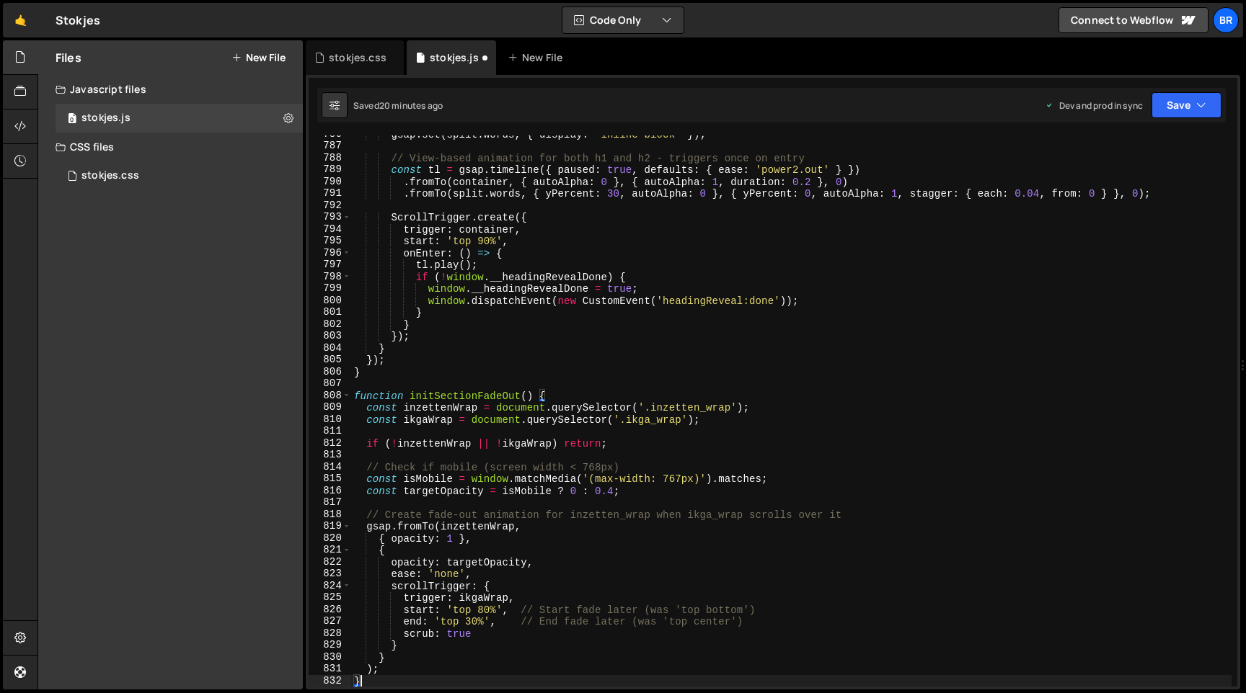
scroll to position [9344, 0]
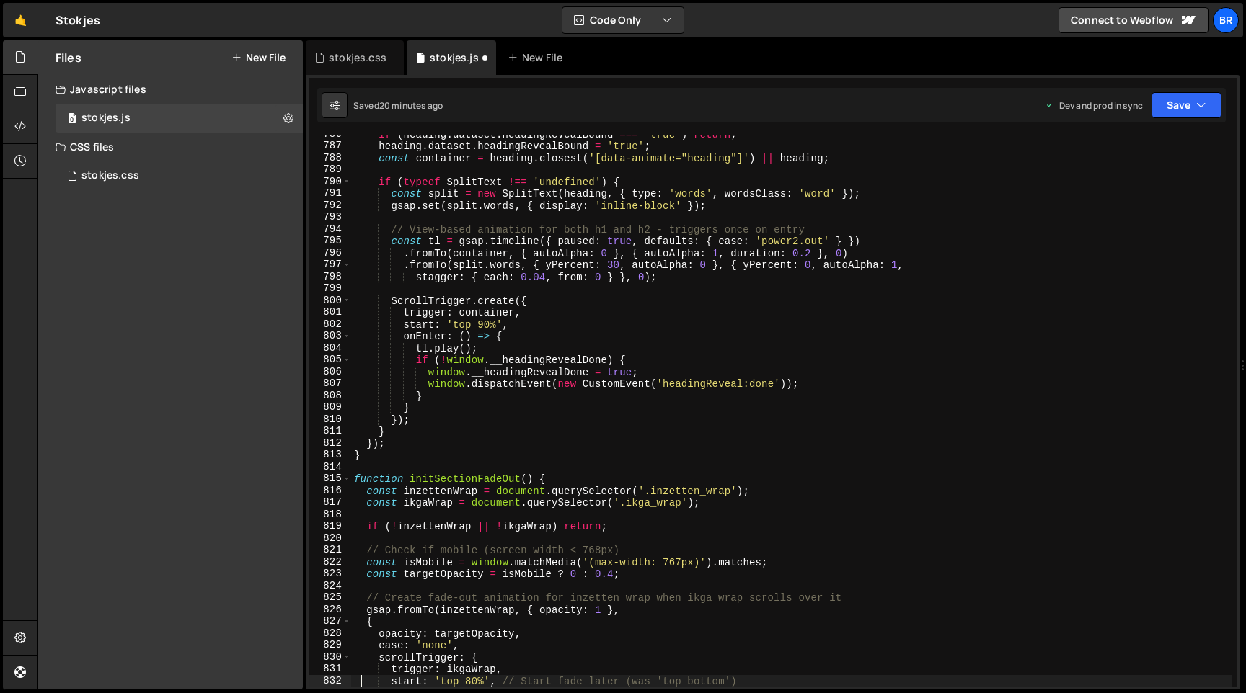
type textarea "ease: 'none',"
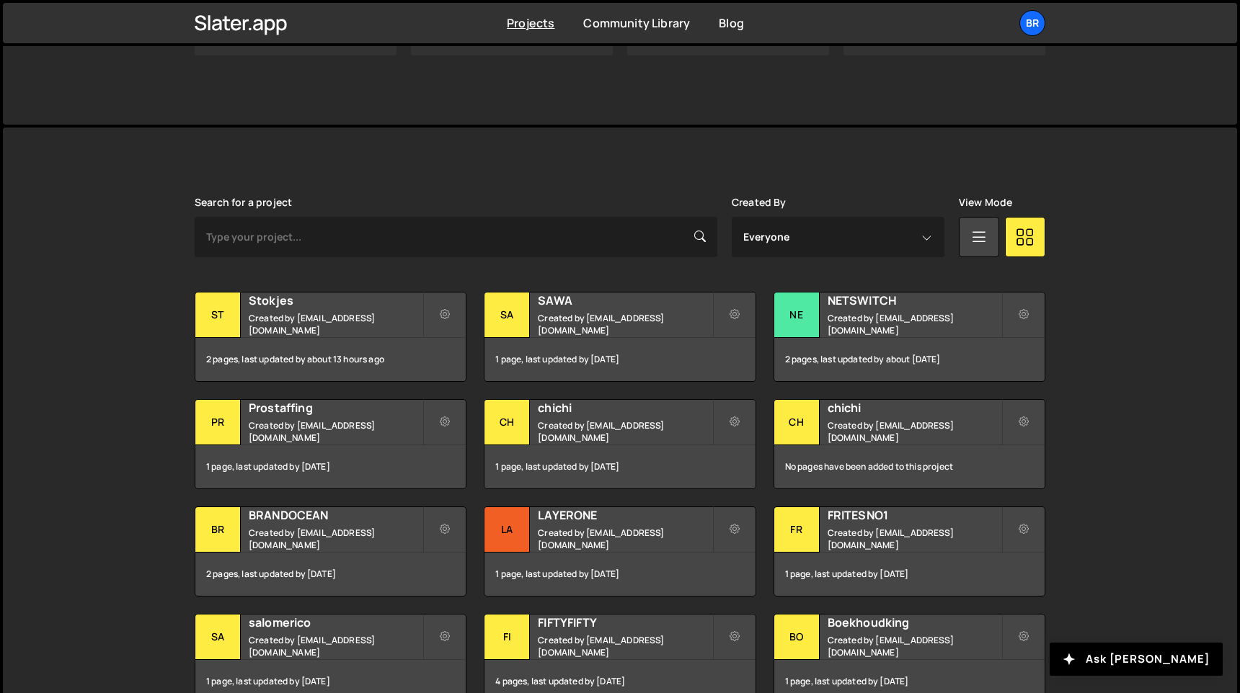
scroll to position [342, 0]
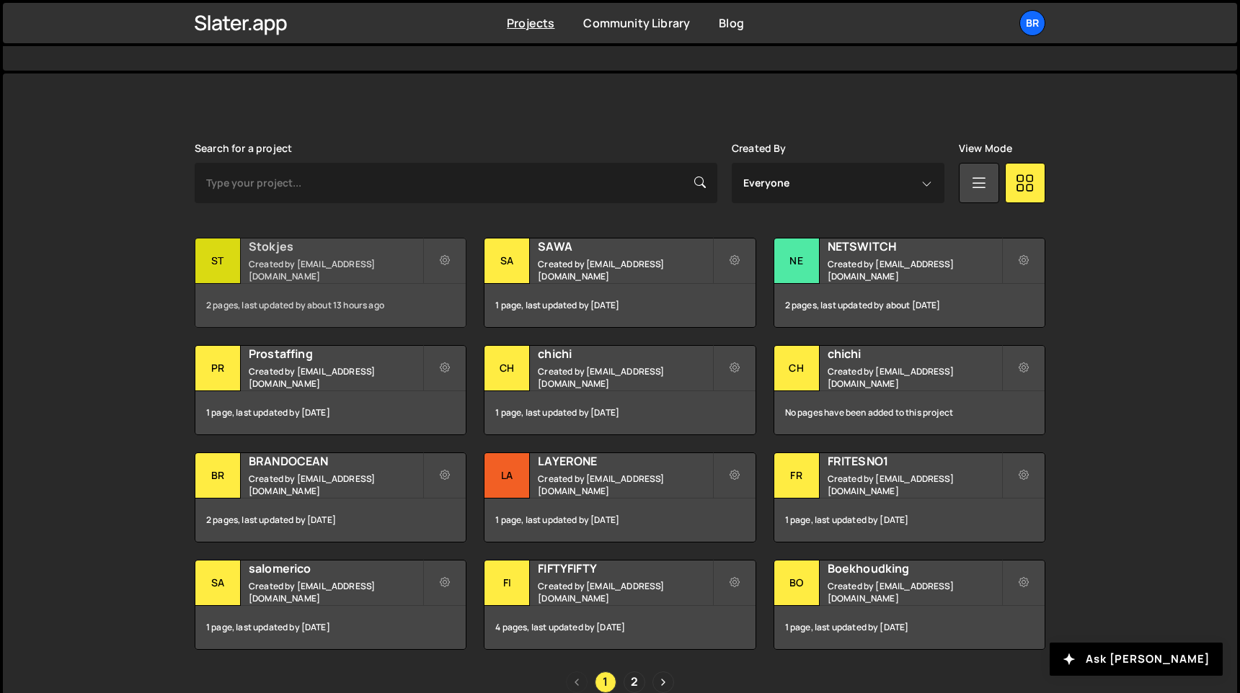
click at [239, 249] on div "St" at bounding box center [217, 261] width 45 height 45
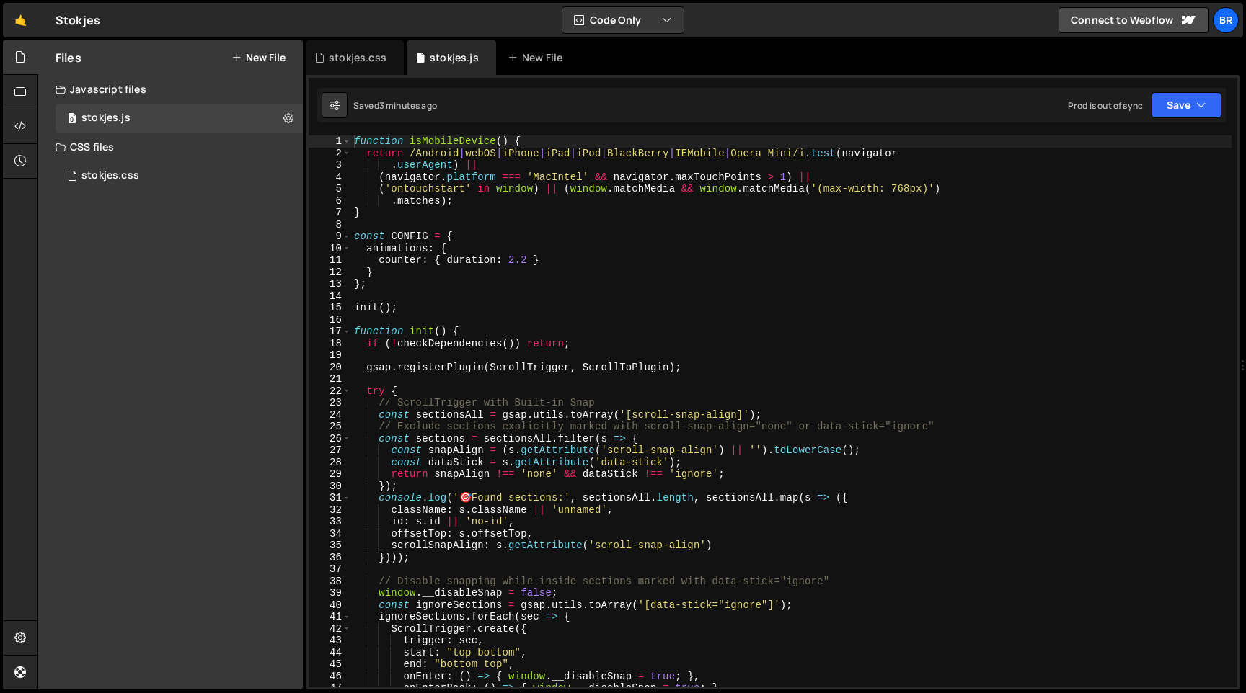
click at [427, 313] on div "function isMobileDevice ( ) { return /Android | webOS | iPhone | iPad | iPod | …" at bounding box center [791, 423] width 880 height 575
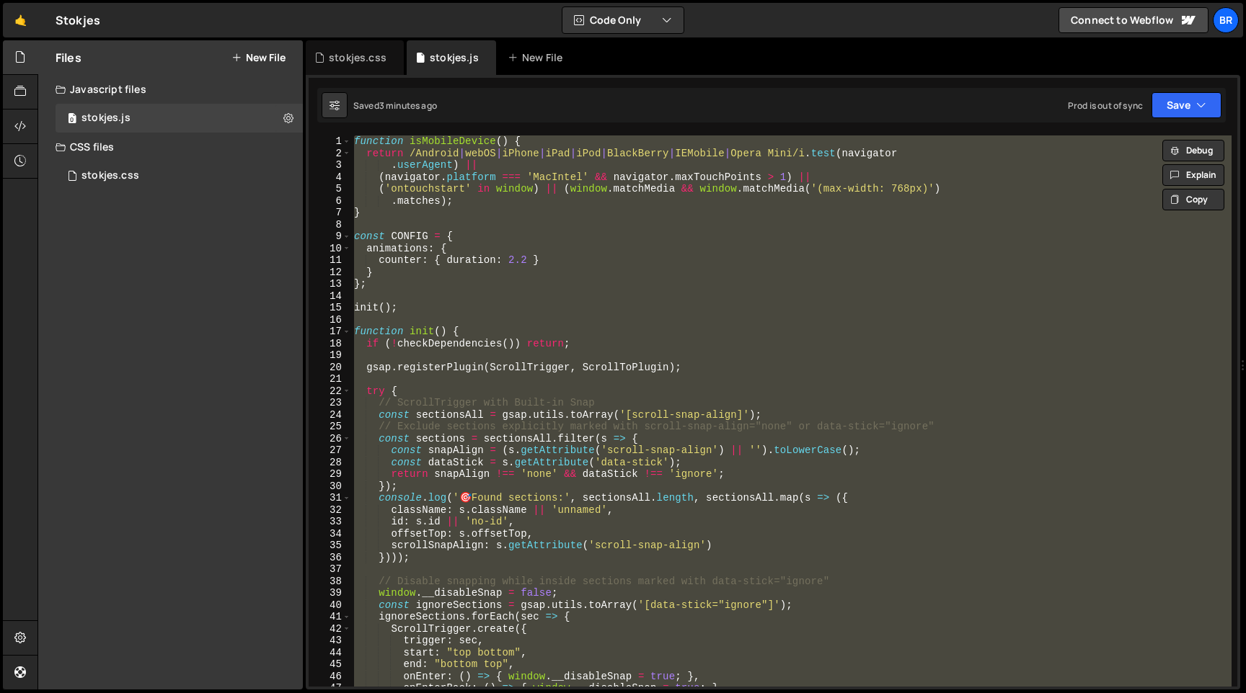
paste textarea
type textarea "}"
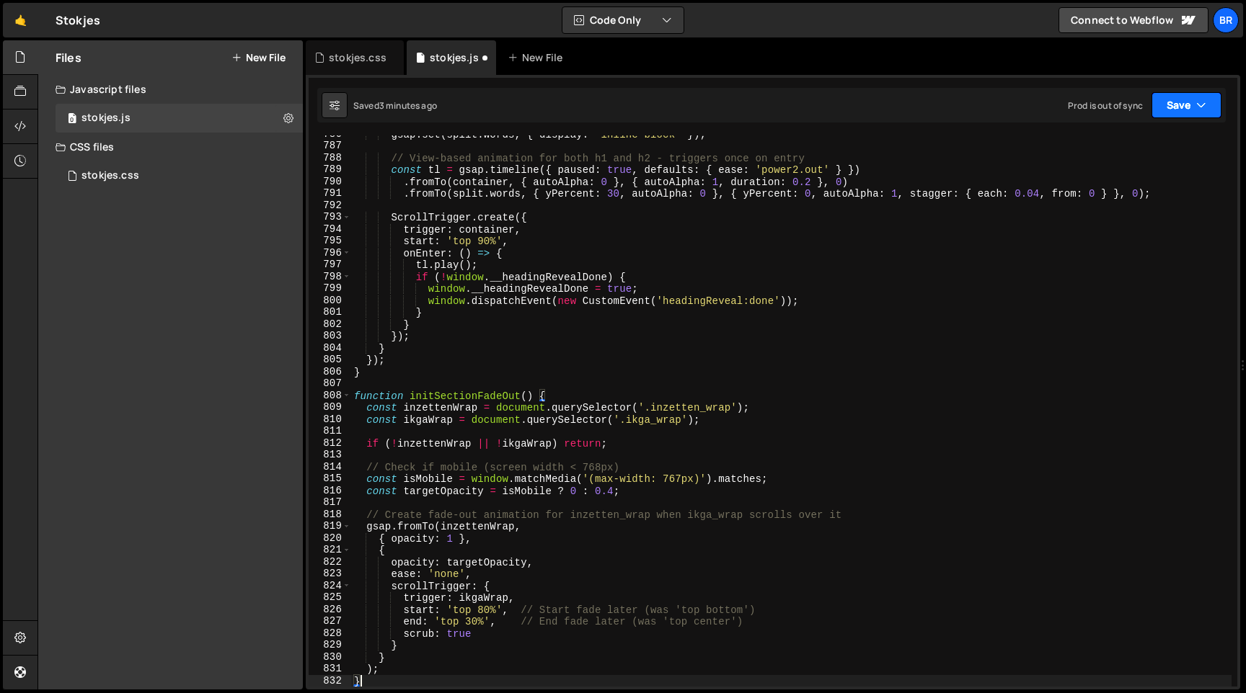
click at [1174, 97] on button "Save" at bounding box center [1186, 105] width 70 height 26
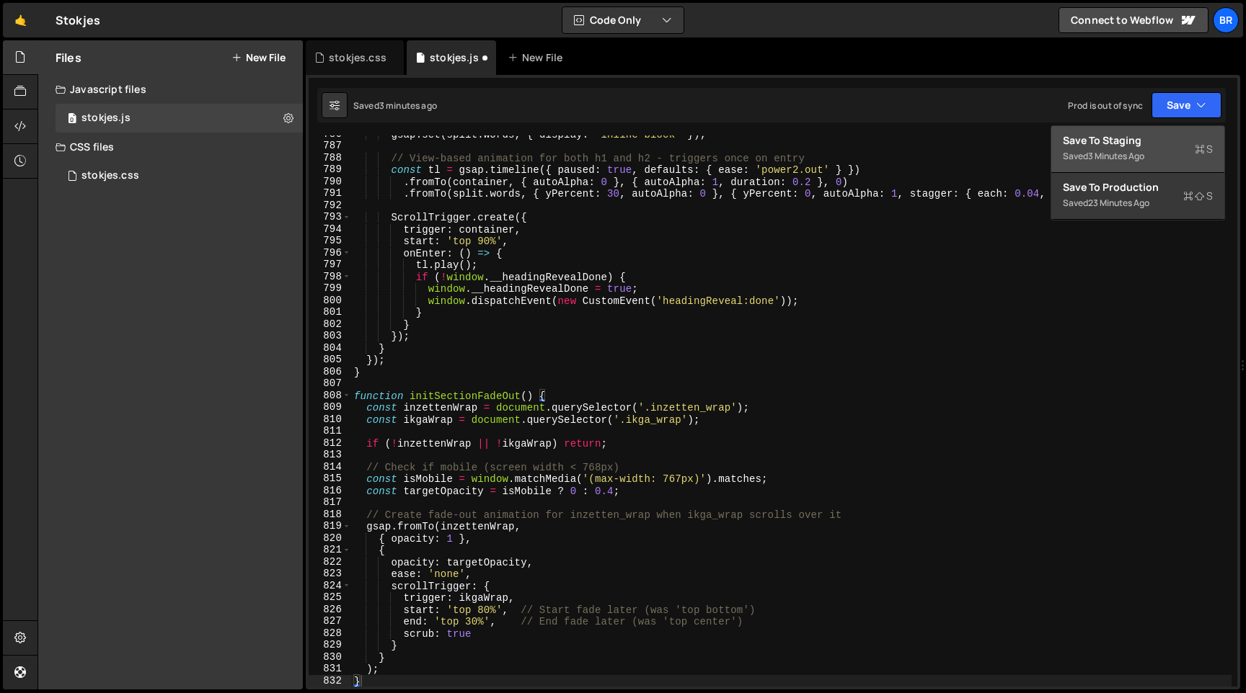
click at [1158, 137] on div "Save to Staging S" at bounding box center [1137, 140] width 150 height 14
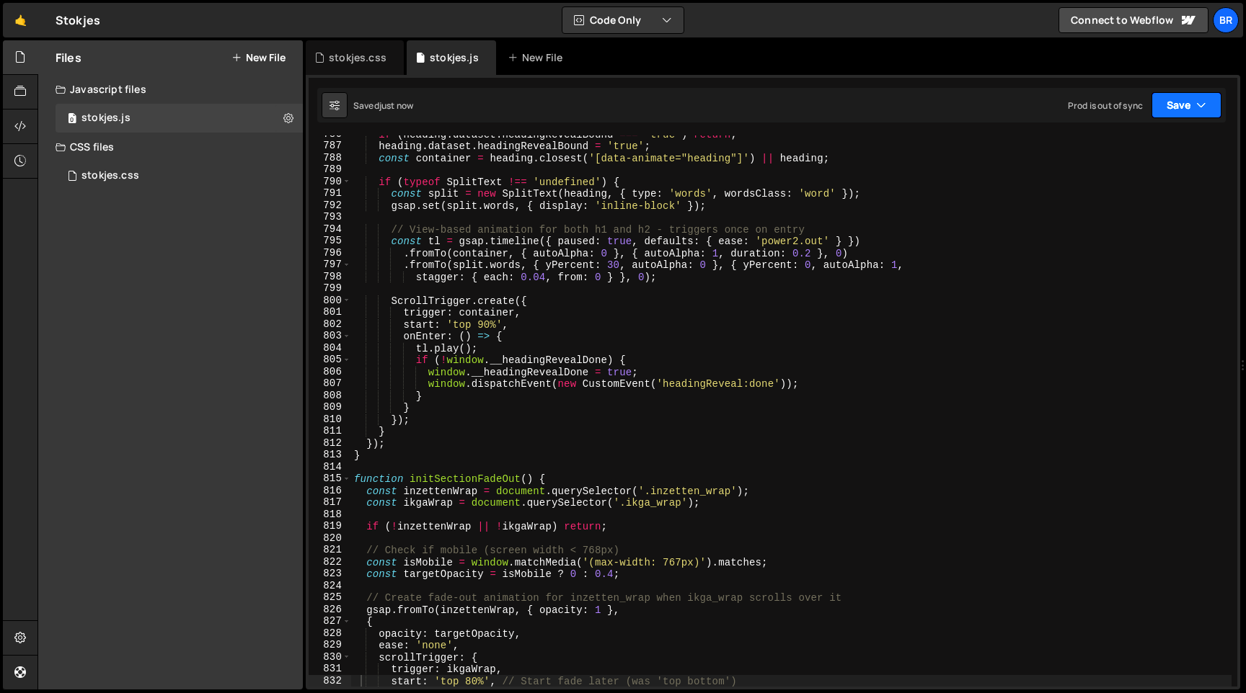
click at [1194, 96] on button "Save" at bounding box center [1186, 105] width 70 height 26
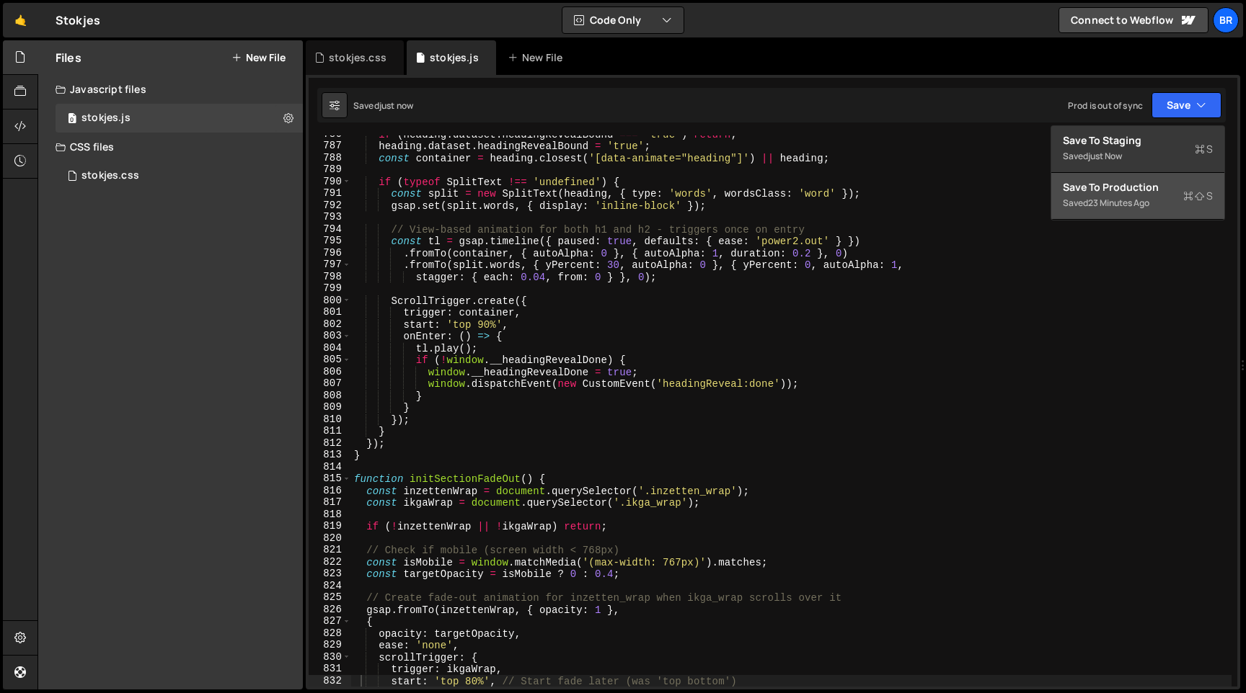
click at [1149, 182] on div "Save to Production S" at bounding box center [1137, 187] width 150 height 14
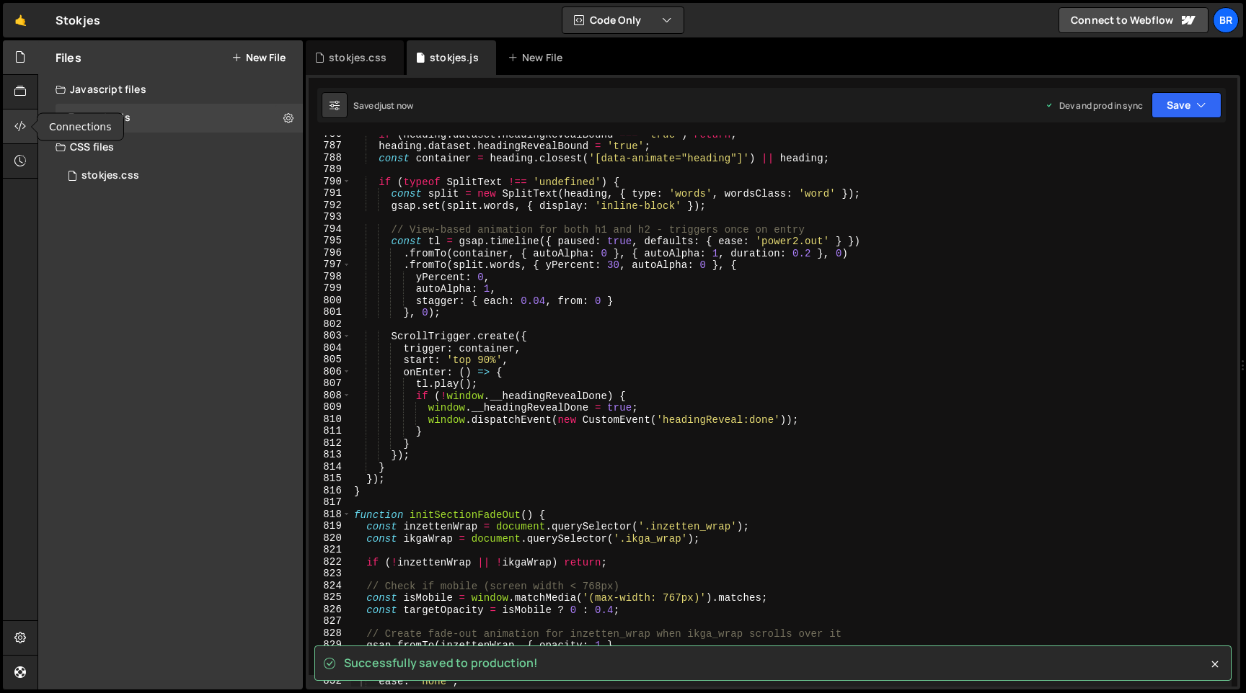
click at [14, 136] on div at bounding box center [20, 127] width 35 height 35
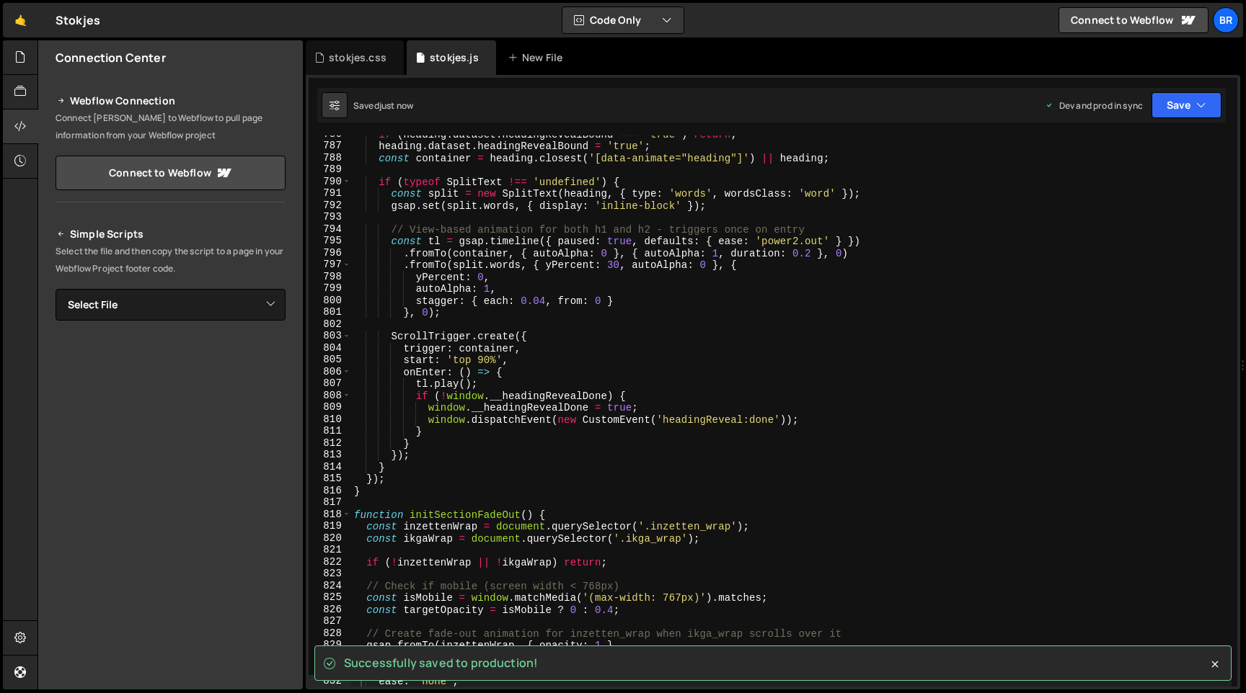
click at [250, 279] on div "Simple Scripts Select the file and then copy the script to a page in your Webfl…" at bounding box center [171, 422] width 230 height 392
click at [250, 298] on select "Select File stokjes.js stokjes.css" at bounding box center [171, 305] width 230 height 32
select select "45534"
click at [56, 289] on select "Select File stokjes.js stokjes.css" at bounding box center [171, 305] width 230 height 32
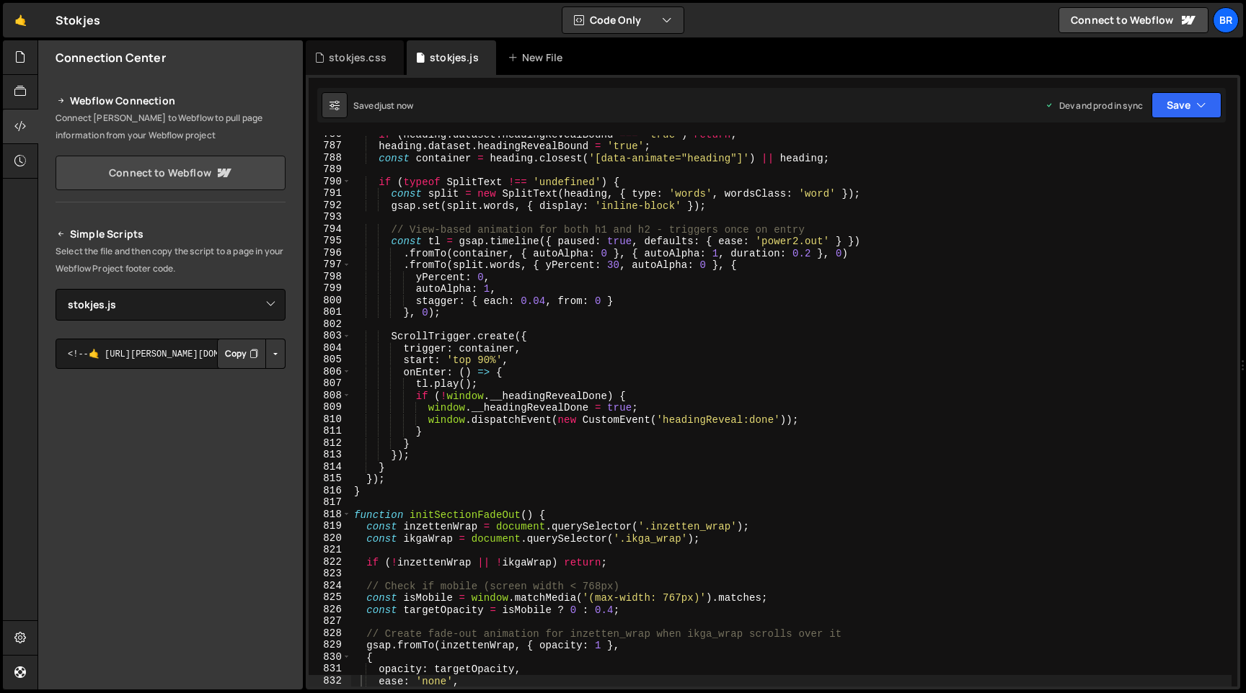
click at [215, 174] on icon at bounding box center [223, 172] width 17 height 17
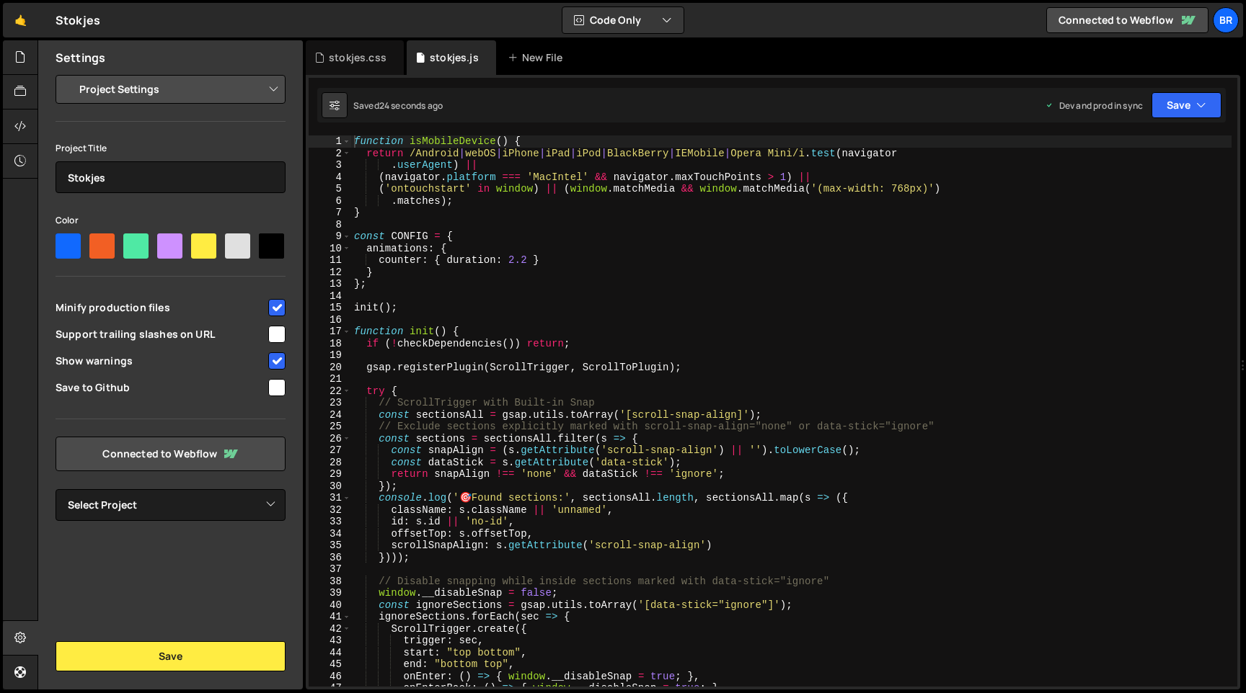
click at [463, 352] on div "function isMobileDevice ( ) { return /Android | webOS | iPhone | iPad | iPod | …" at bounding box center [791, 423] width 880 height 575
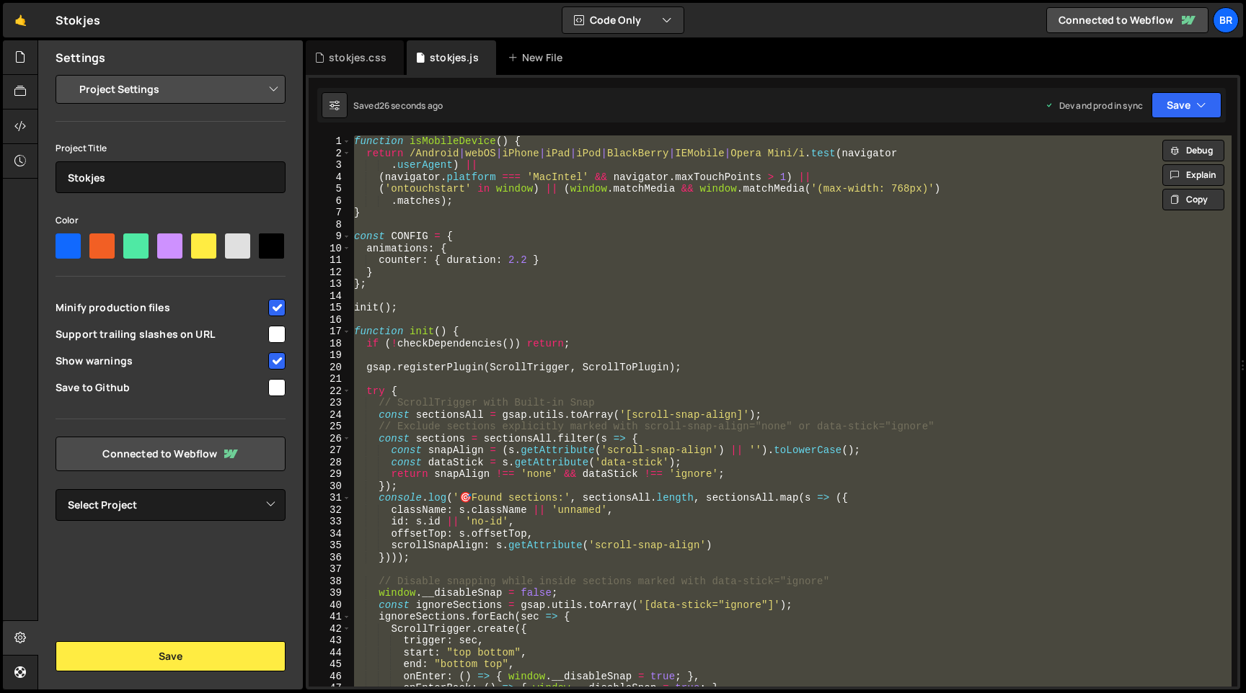
paste textarea
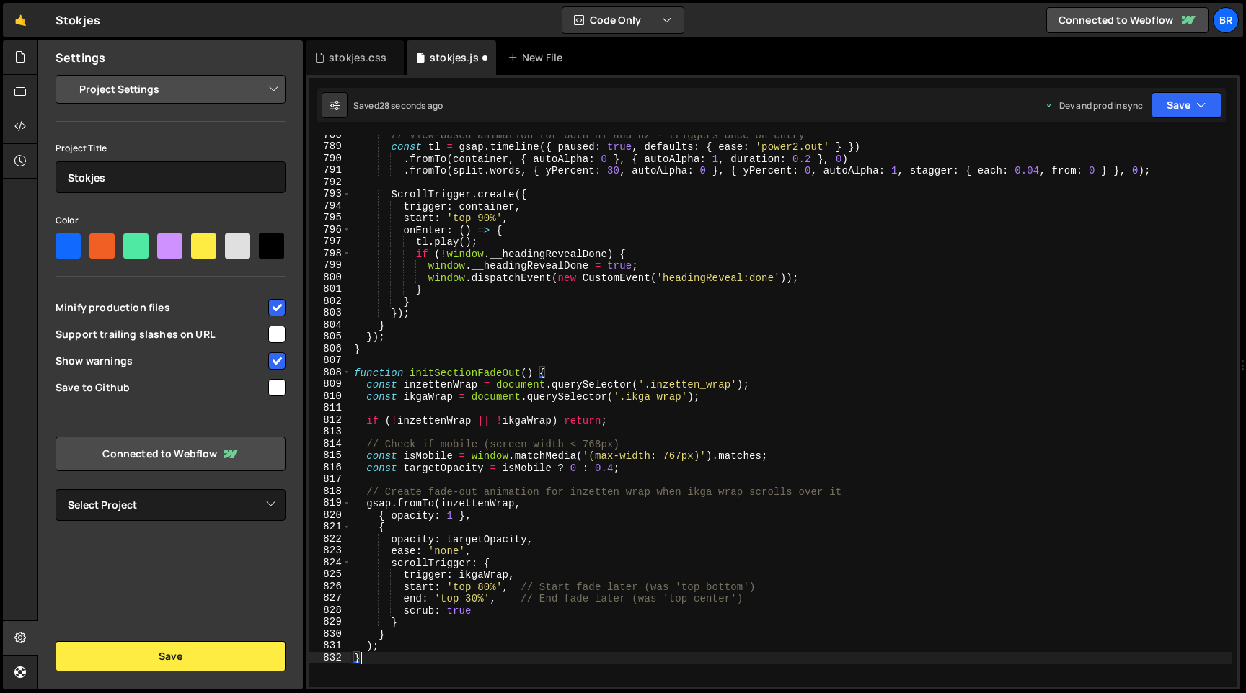
scroll to position [9367, 0]
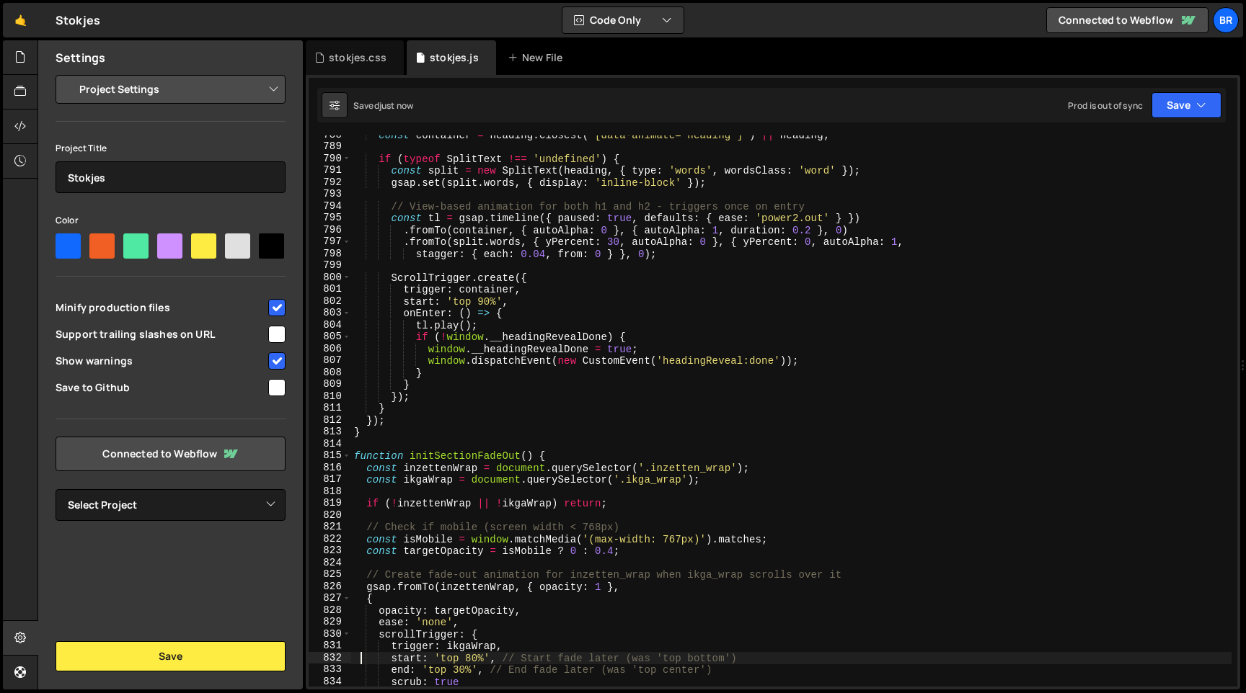
type textarea "ease: 'none',"
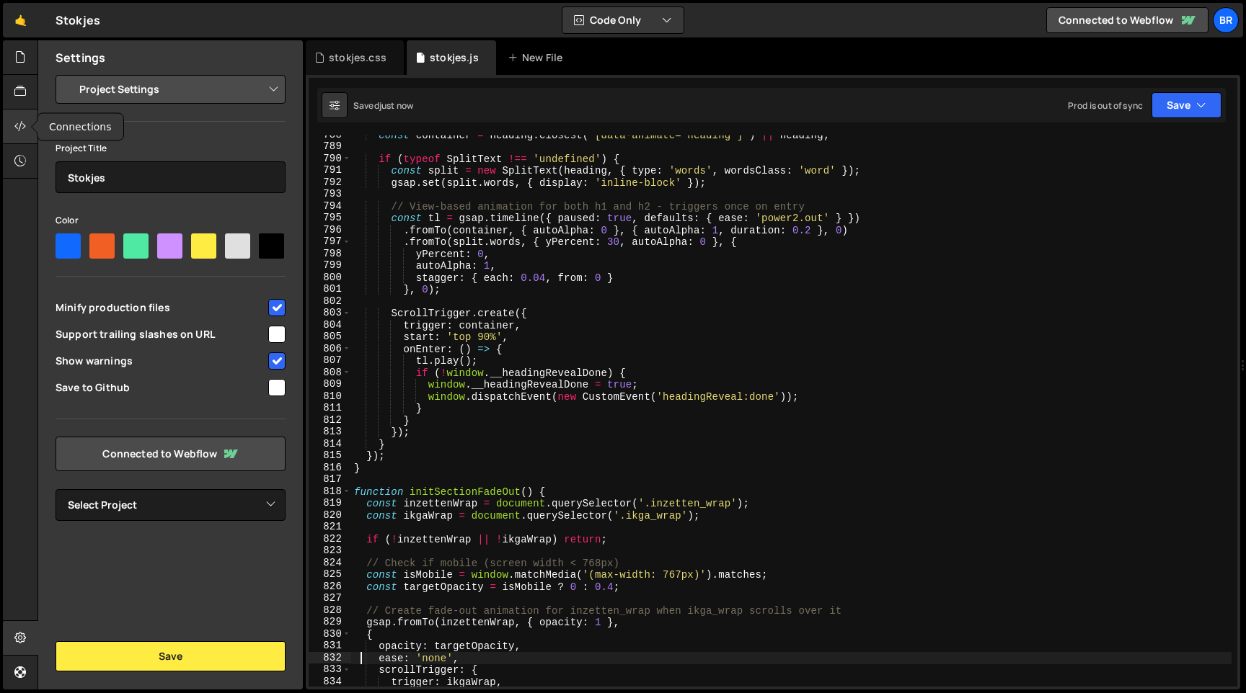
click at [15, 125] on icon at bounding box center [20, 126] width 12 height 16
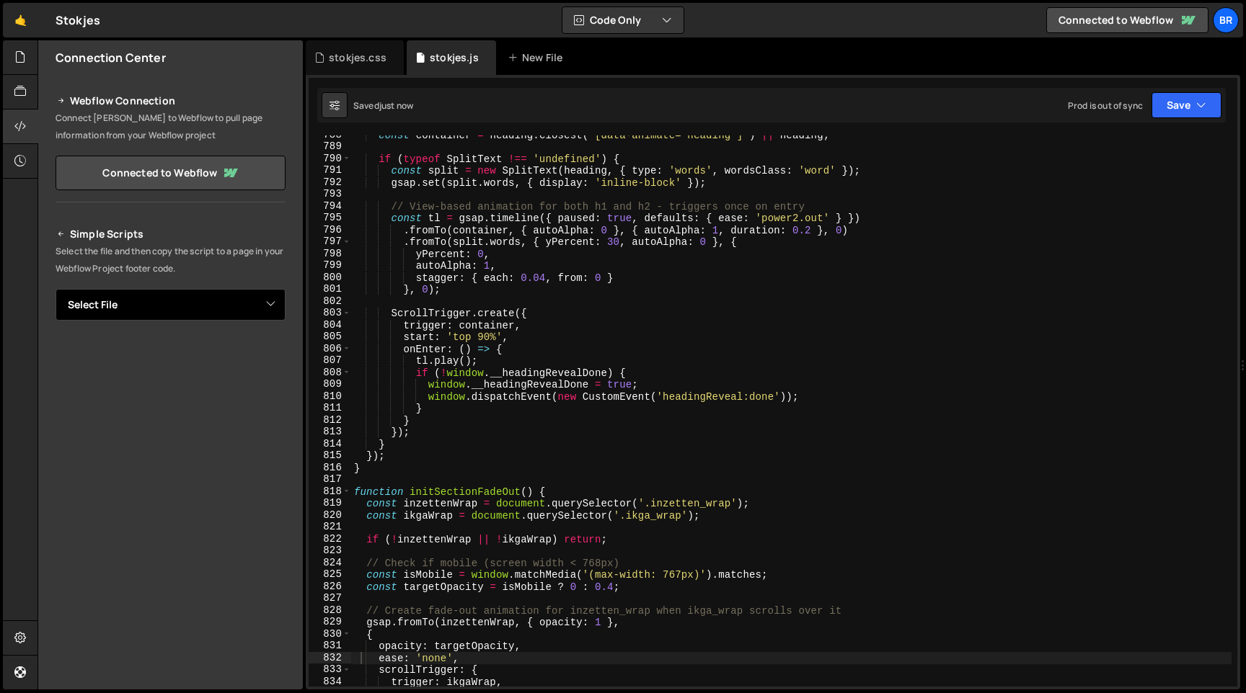
click at [254, 311] on select "Select File stokjes.js stokjes.css" at bounding box center [171, 305] width 230 height 32
select select "45534"
click at [56, 289] on select "Select File stokjes.js stokjes.css" at bounding box center [171, 305] width 230 height 32
click at [268, 363] on button "Button group with nested dropdown" at bounding box center [275, 354] width 20 height 30
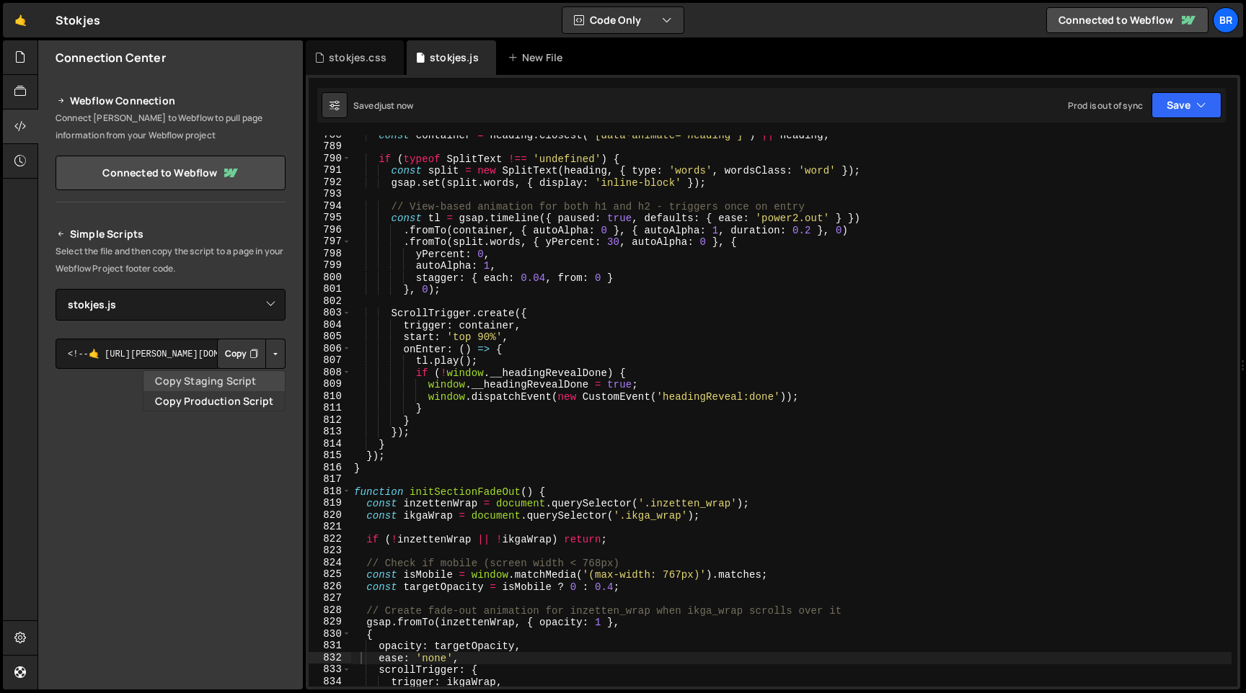
click at [249, 377] on link "Copy Staging Script" at bounding box center [213, 381] width 141 height 20
click at [269, 354] on button "Button group with nested dropdown" at bounding box center [275, 354] width 20 height 30
click at [250, 376] on link "Copy Staging Script" at bounding box center [213, 381] width 141 height 20
